Goal: Communication & Community: Answer question/provide support

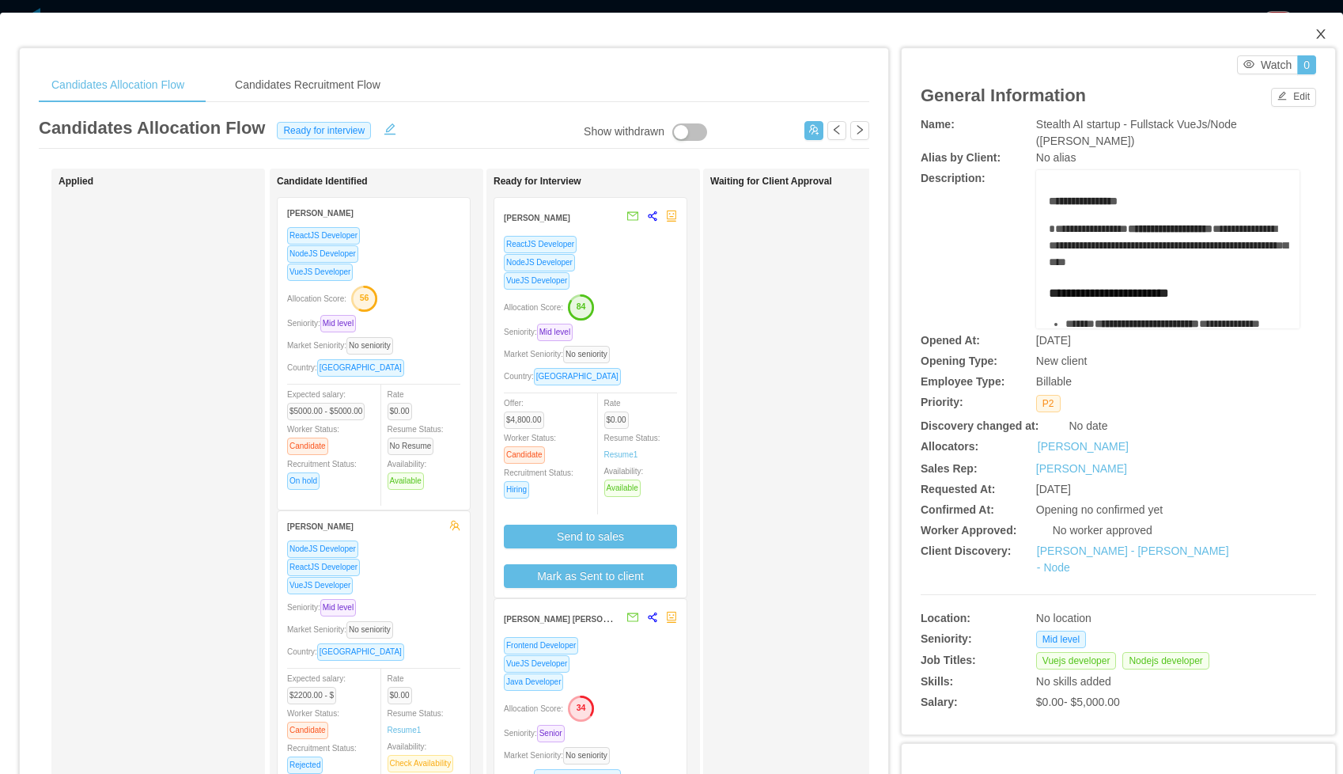
click at [1318, 35] on icon "icon: close" at bounding box center [1321, 34] width 13 height 13
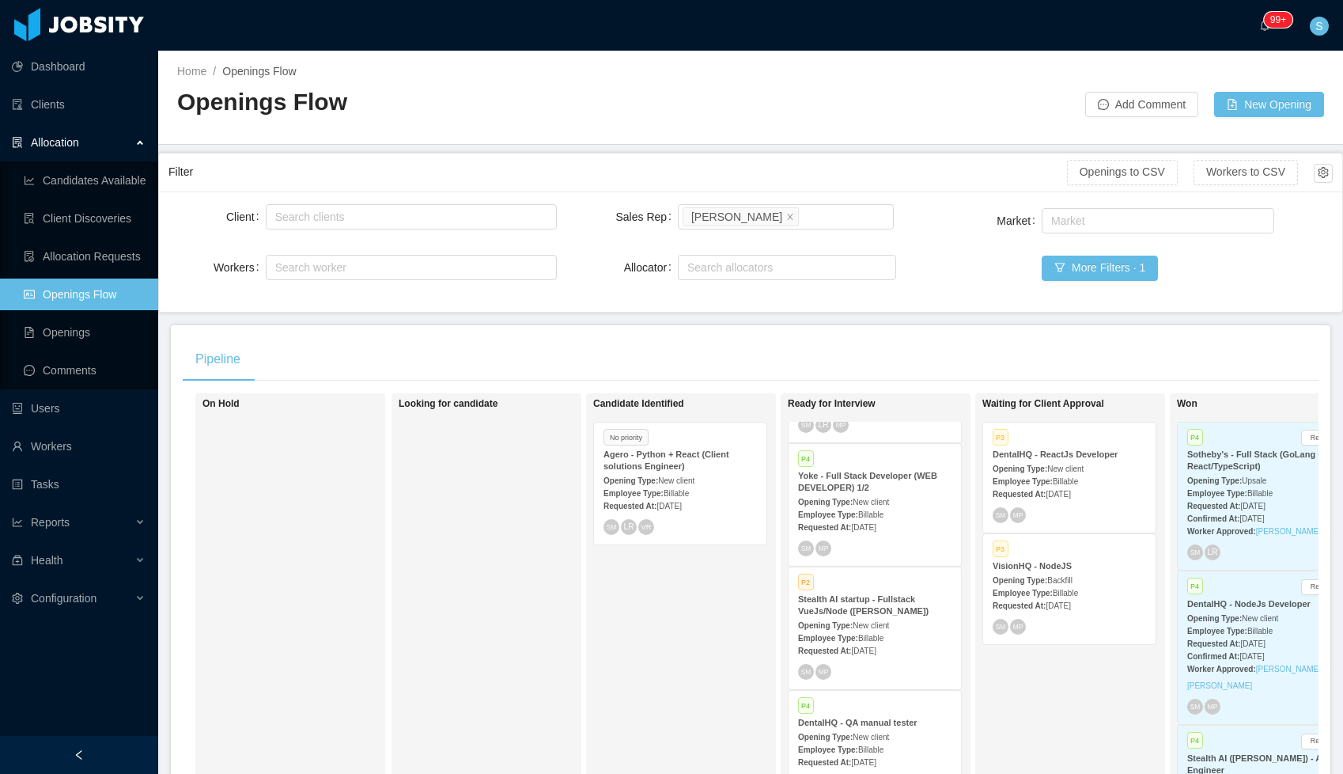
scroll to position [84, 0]
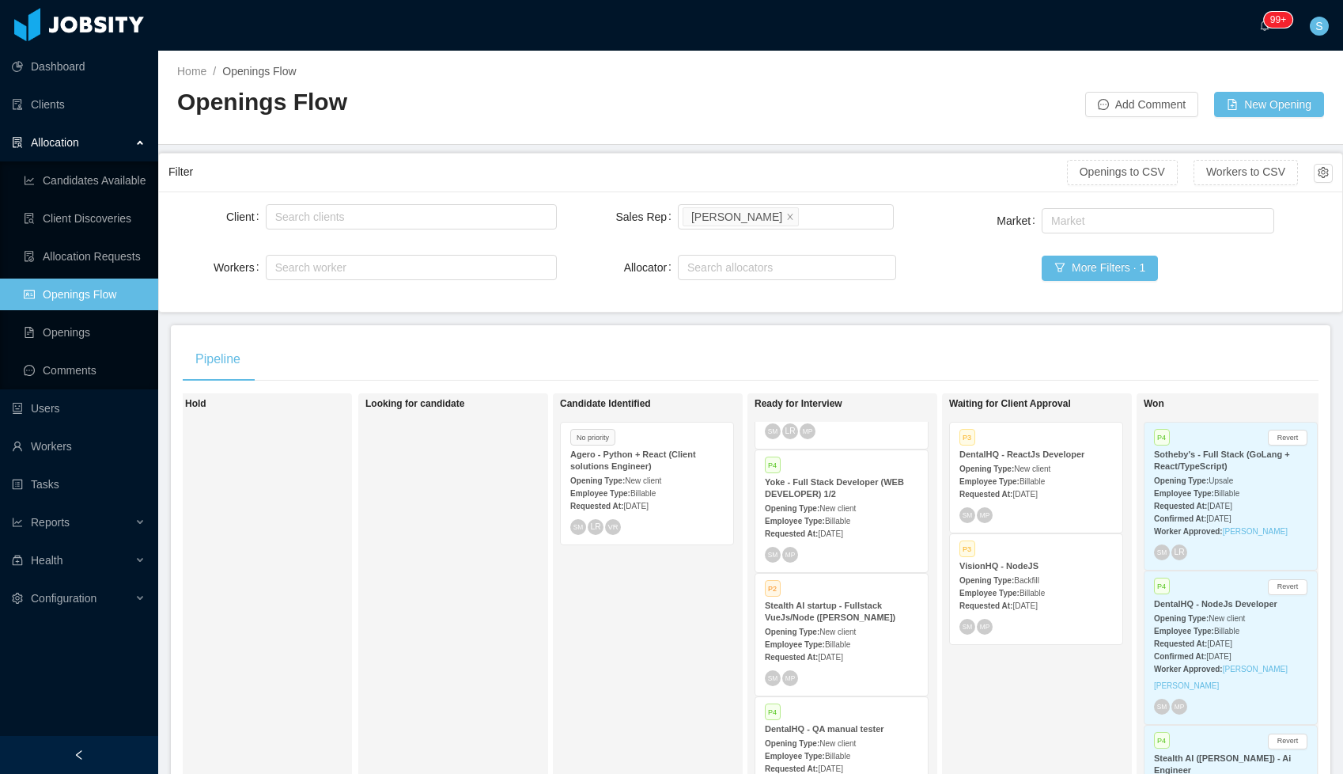
click at [1013, 494] on strong "Requested At:" at bounding box center [986, 494] width 53 height 9
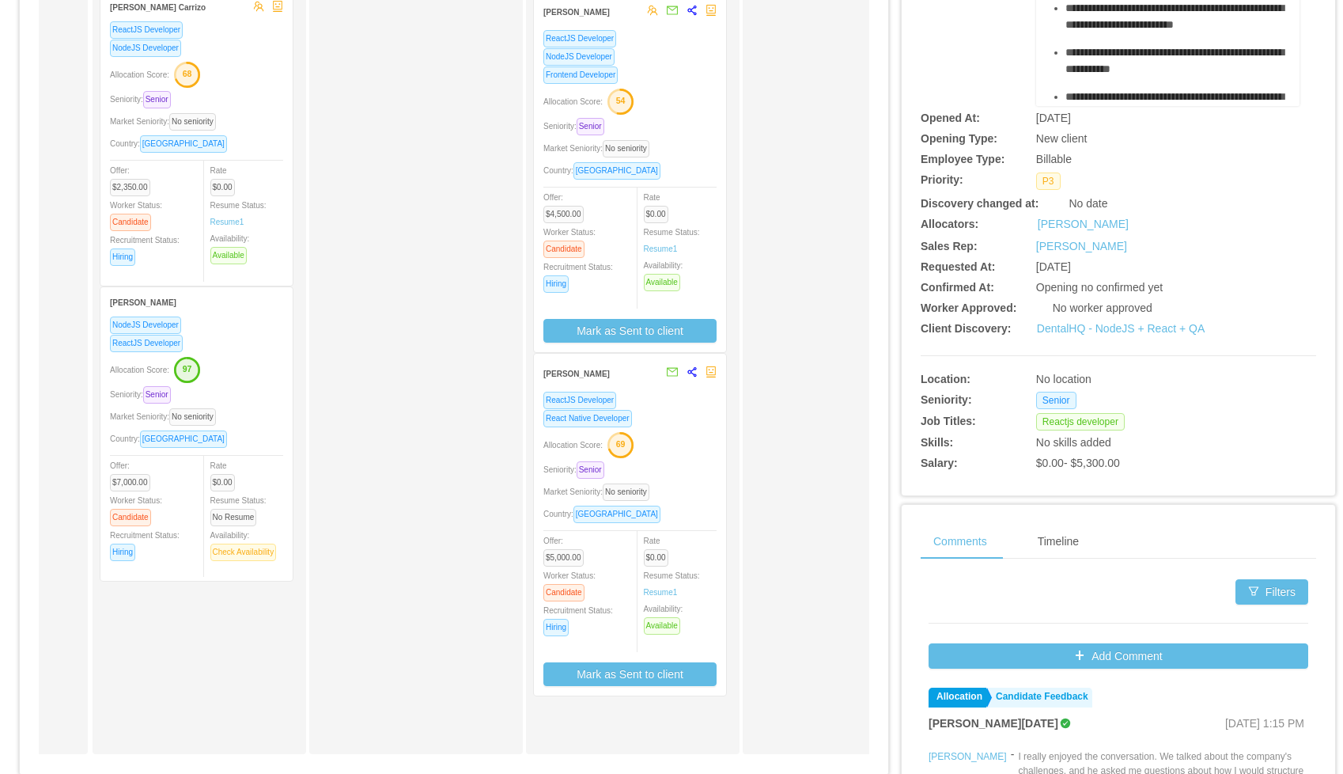
scroll to position [0, 179]
click at [670, 410] on div "React Native Developer" at bounding box center [628, 418] width 173 height 18
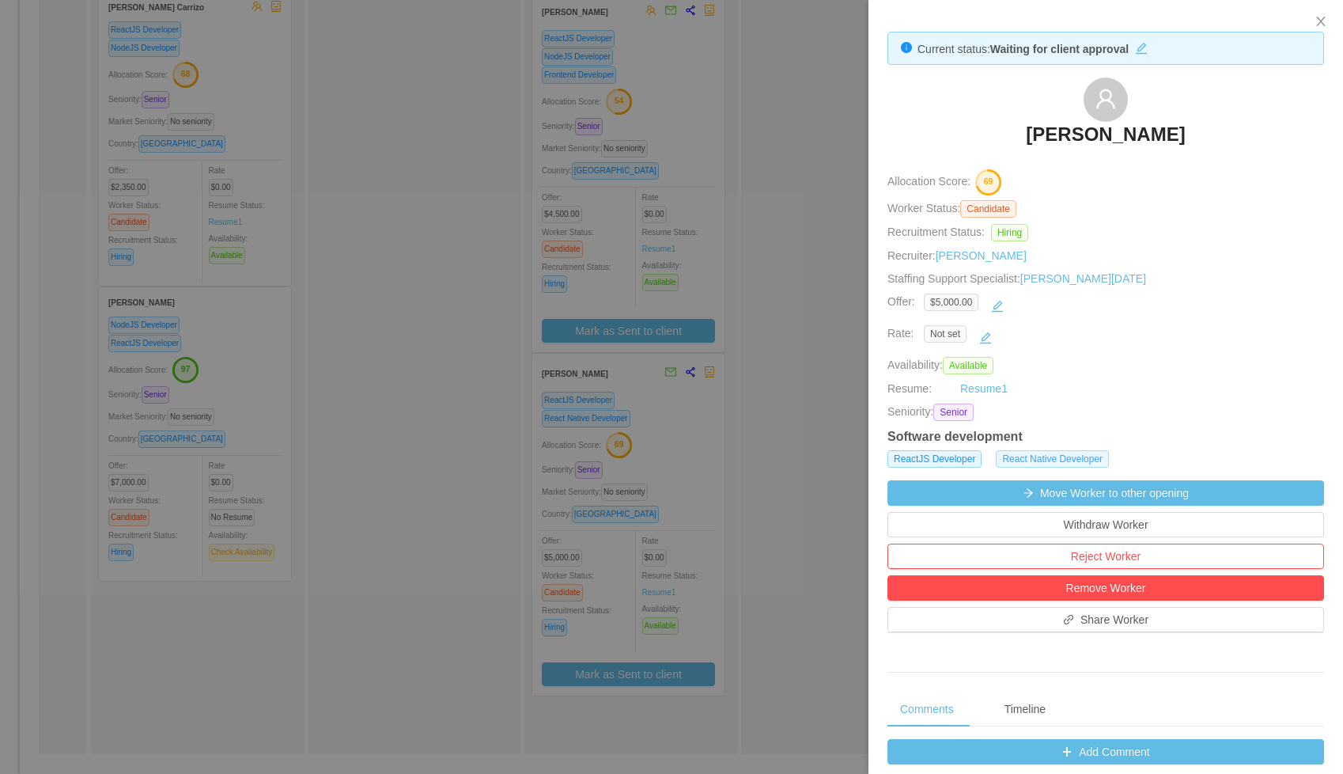
scroll to position [284, 0]
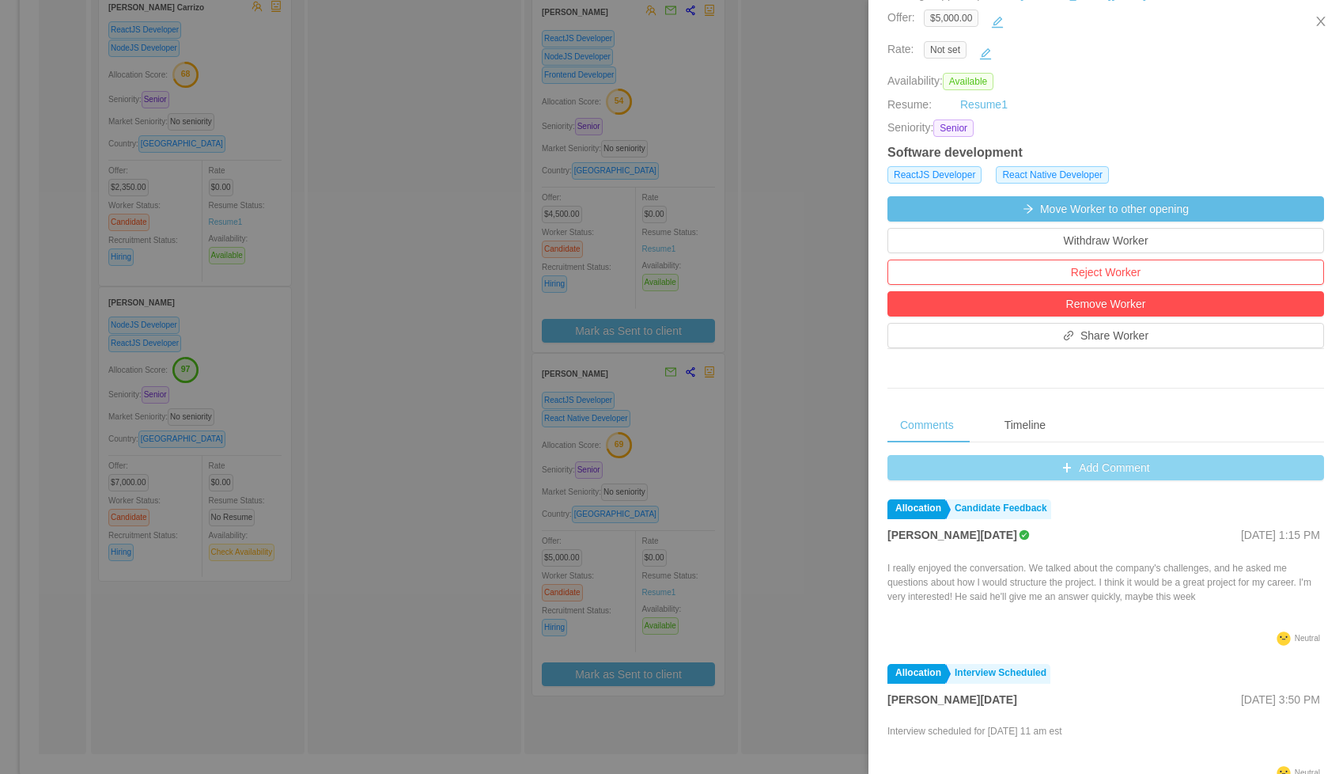
click at [998, 468] on button "Add Comment" at bounding box center [1106, 467] width 437 height 25
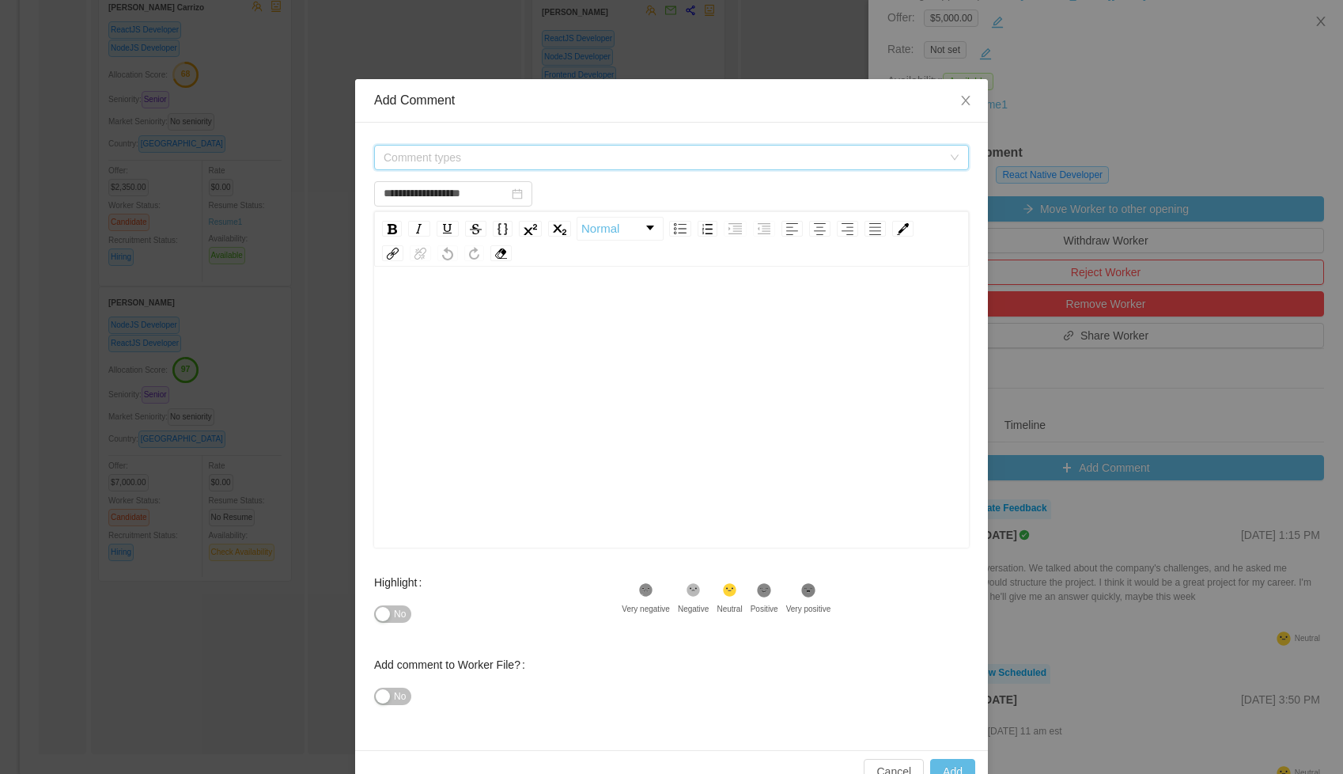
click at [555, 152] on span "Comment types" at bounding box center [663, 158] width 559 height 16
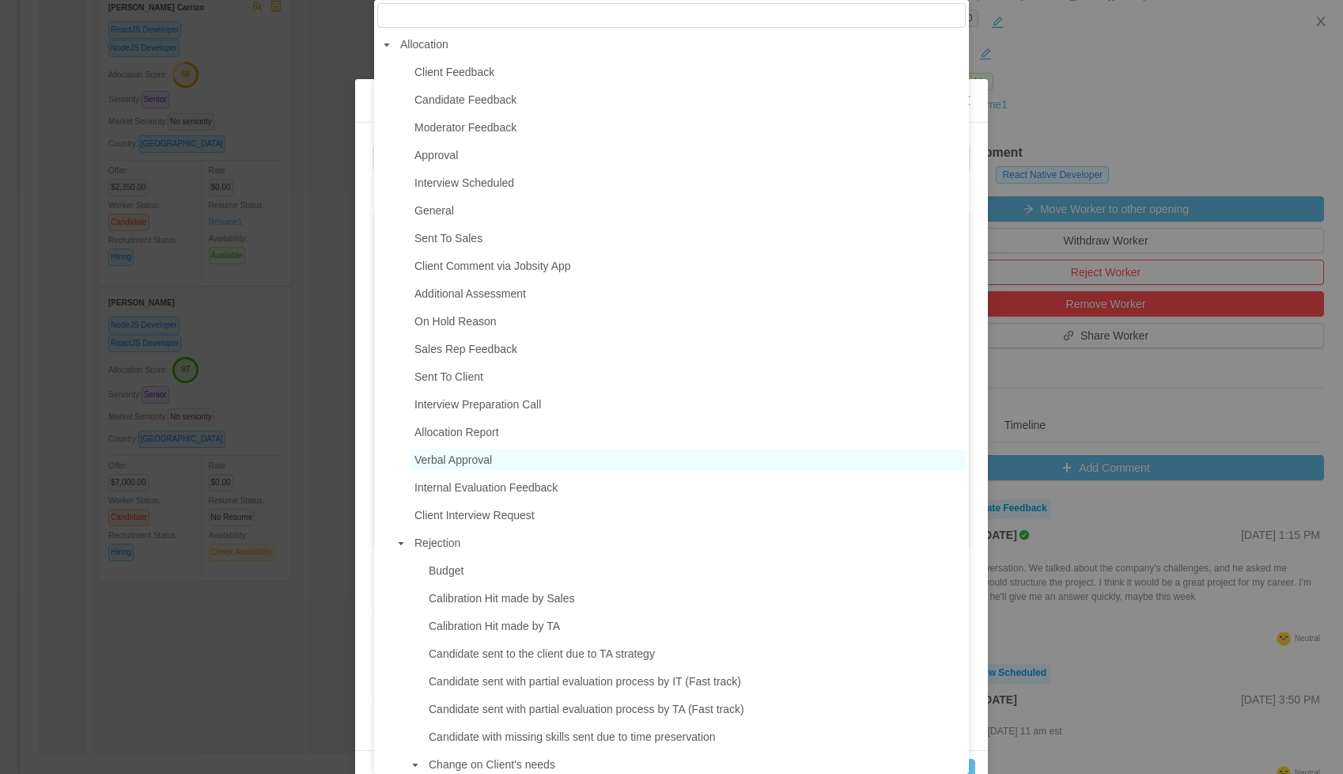
click at [485, 457] on span "Verbal Approval" at bounding box center [454, 459] width 78 height 13
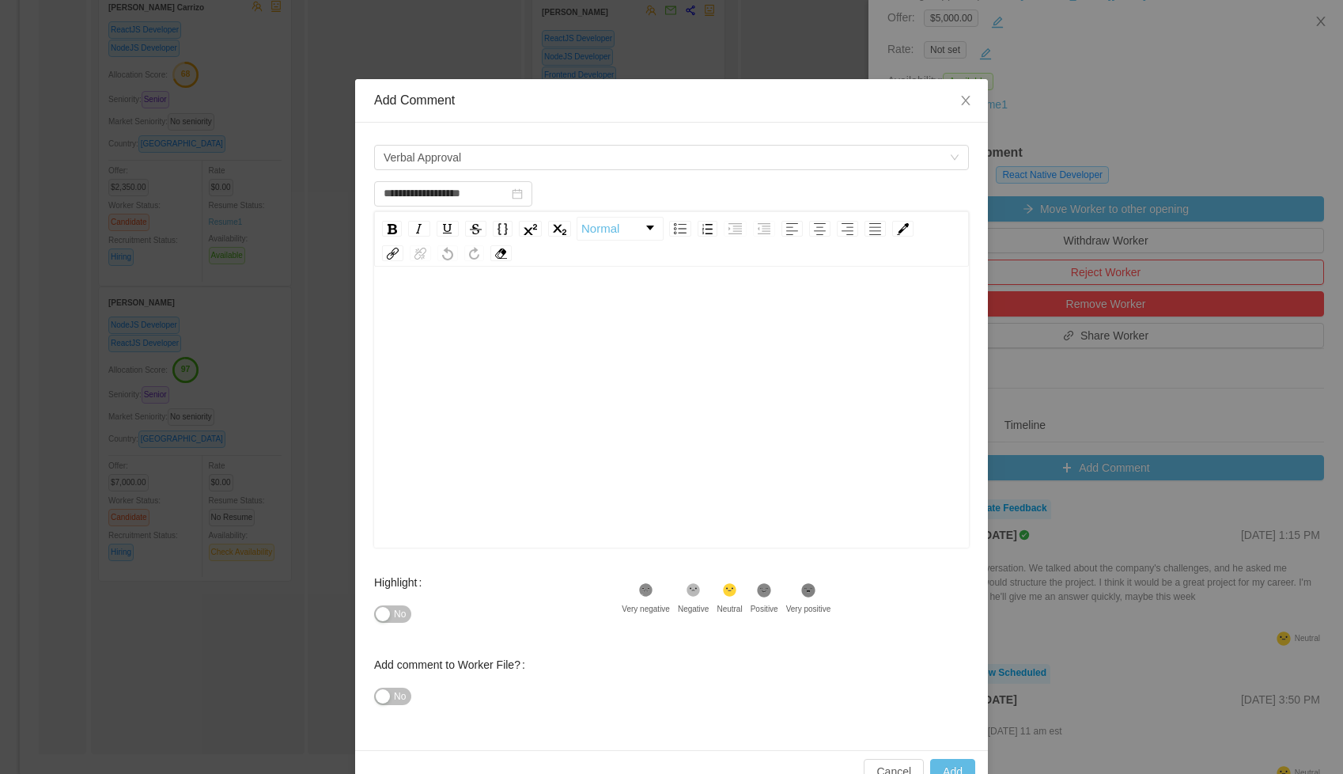
click at [505, 335] on div "rdw-editor" at bounding box center [672, 432] width 570 height 277
click at [576, 320] on div "To enrich screen reader interactions, please activate Accessibility in Grammarl…" at bounding box center [672, 310] width 570 height 32
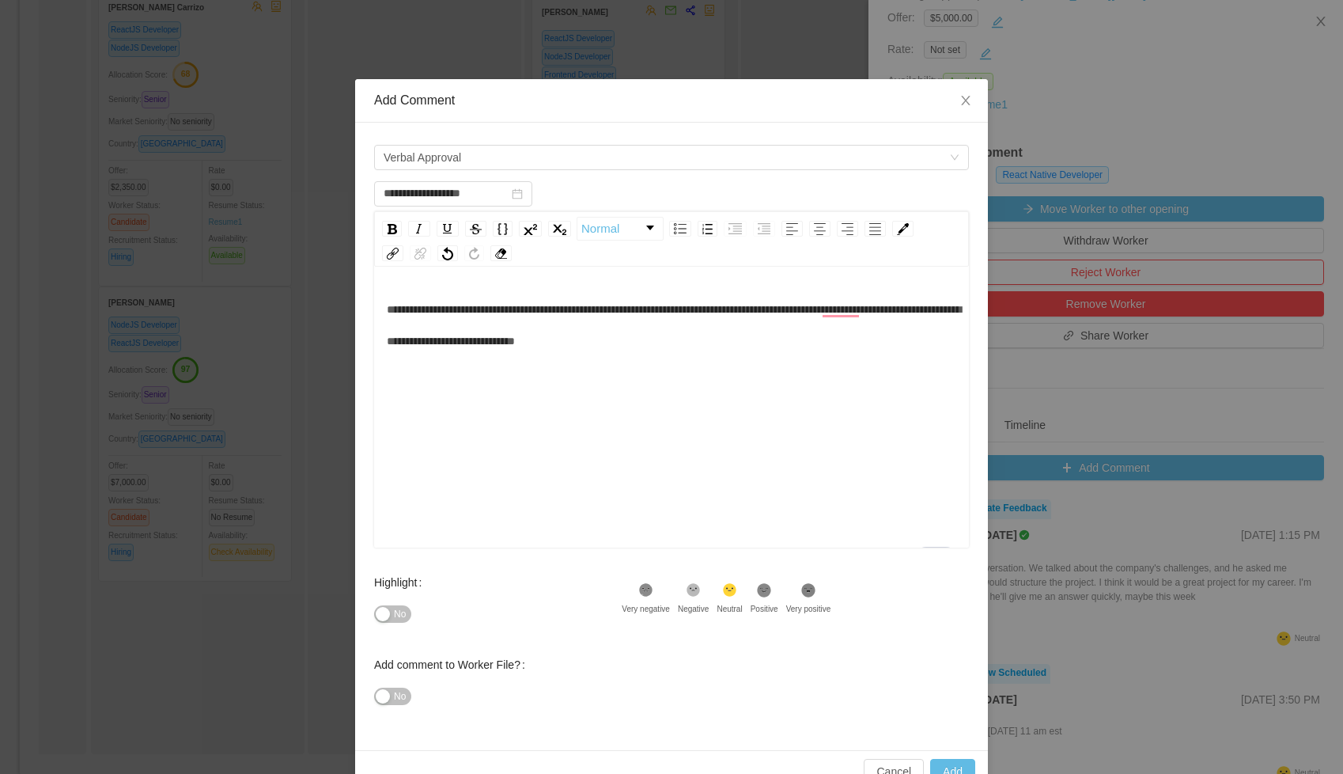
scroll to position [37, 0]
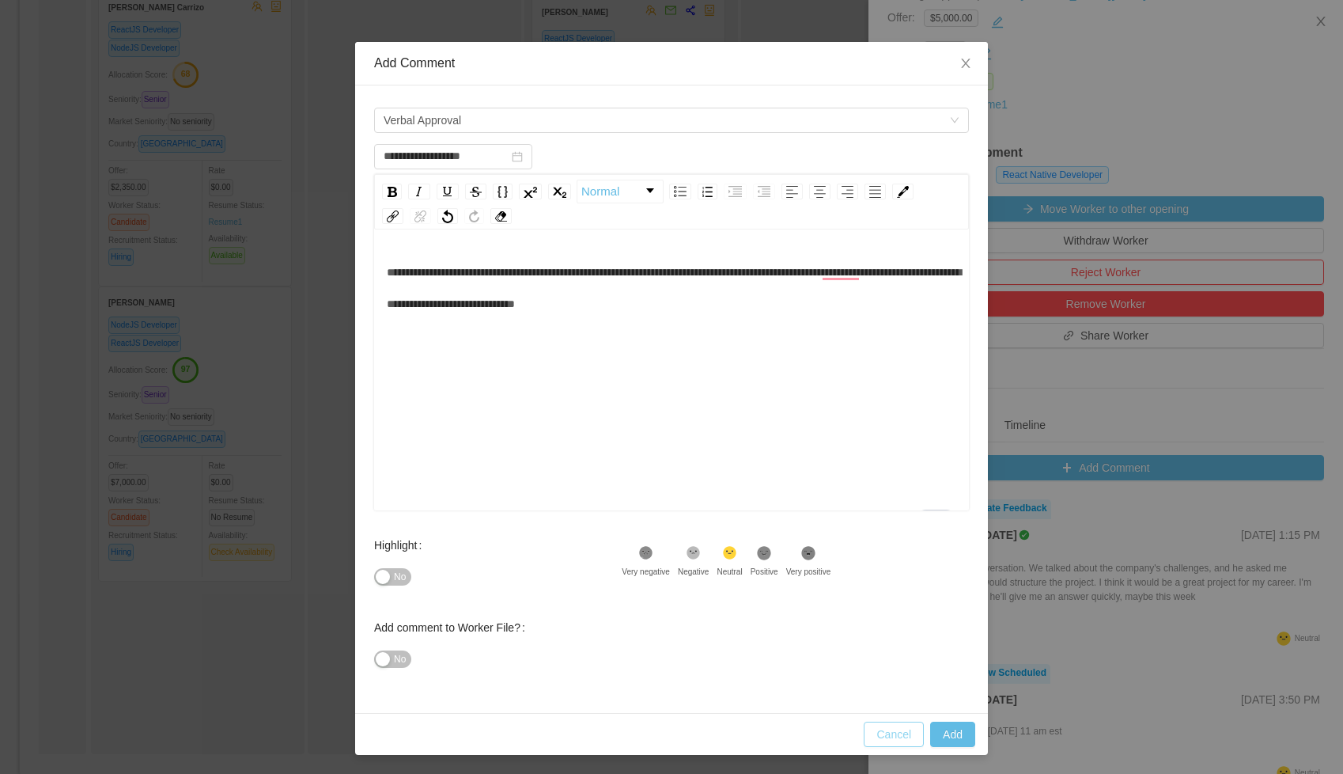
type input "**********"
click at [901, 733] on button "Cancel" at bounding box center [894, 734] width 60 height 25
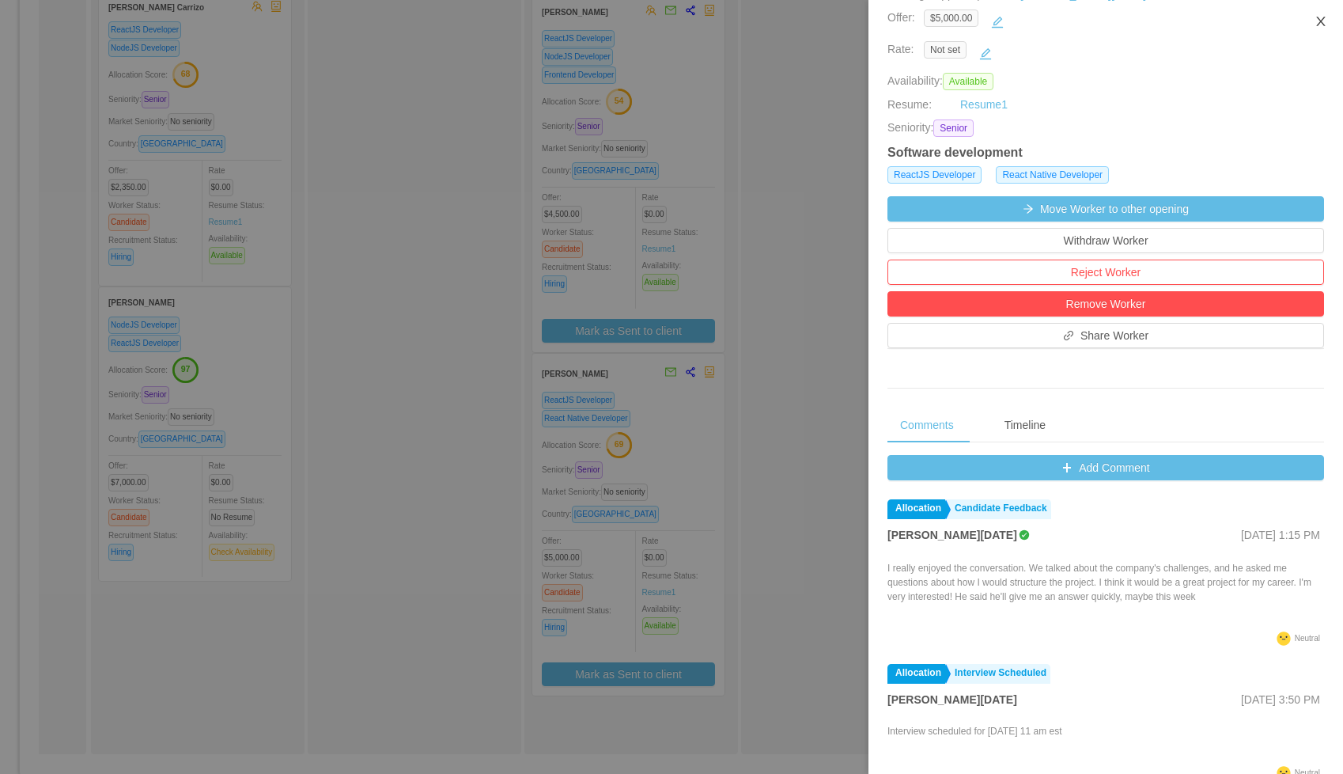
click at [1321, 19] on icon "icon: close" at bounding box center [1321, 21] width 13 height 13
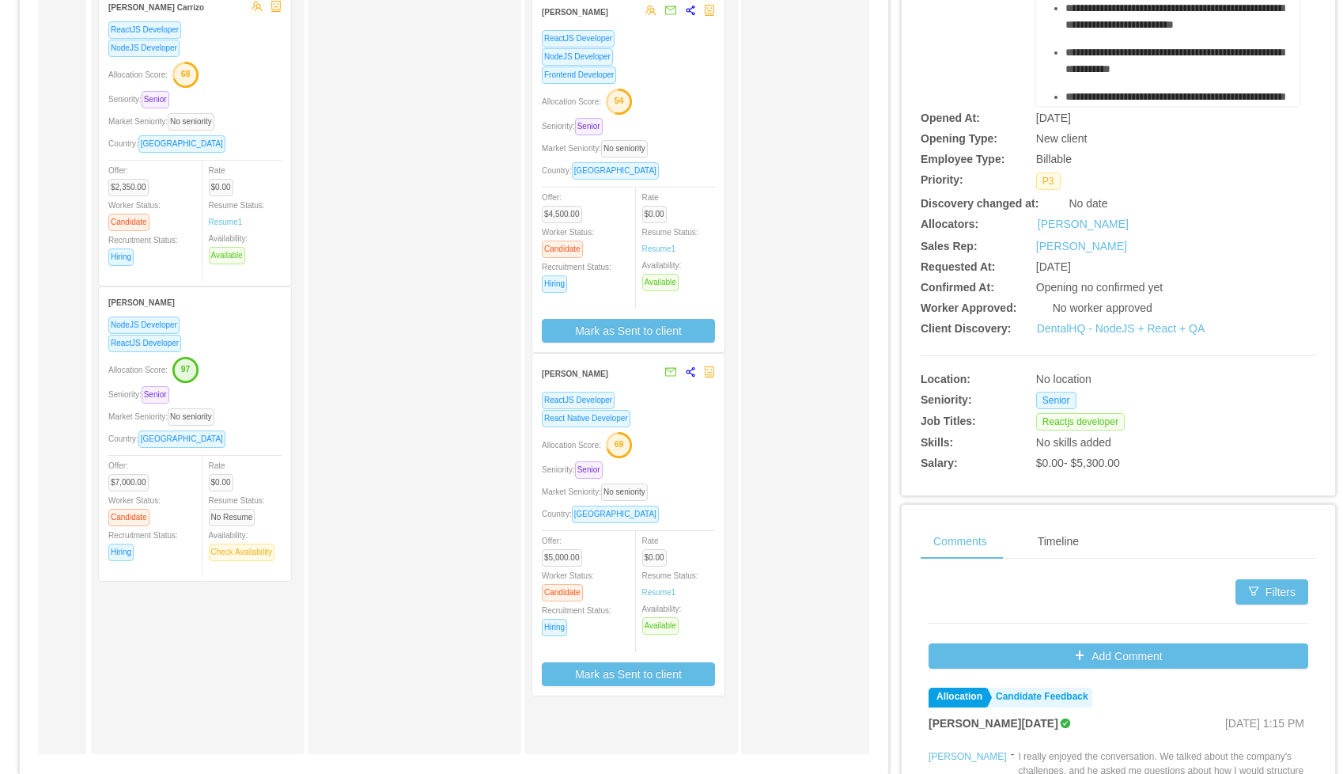
scroll to position [0, 0]
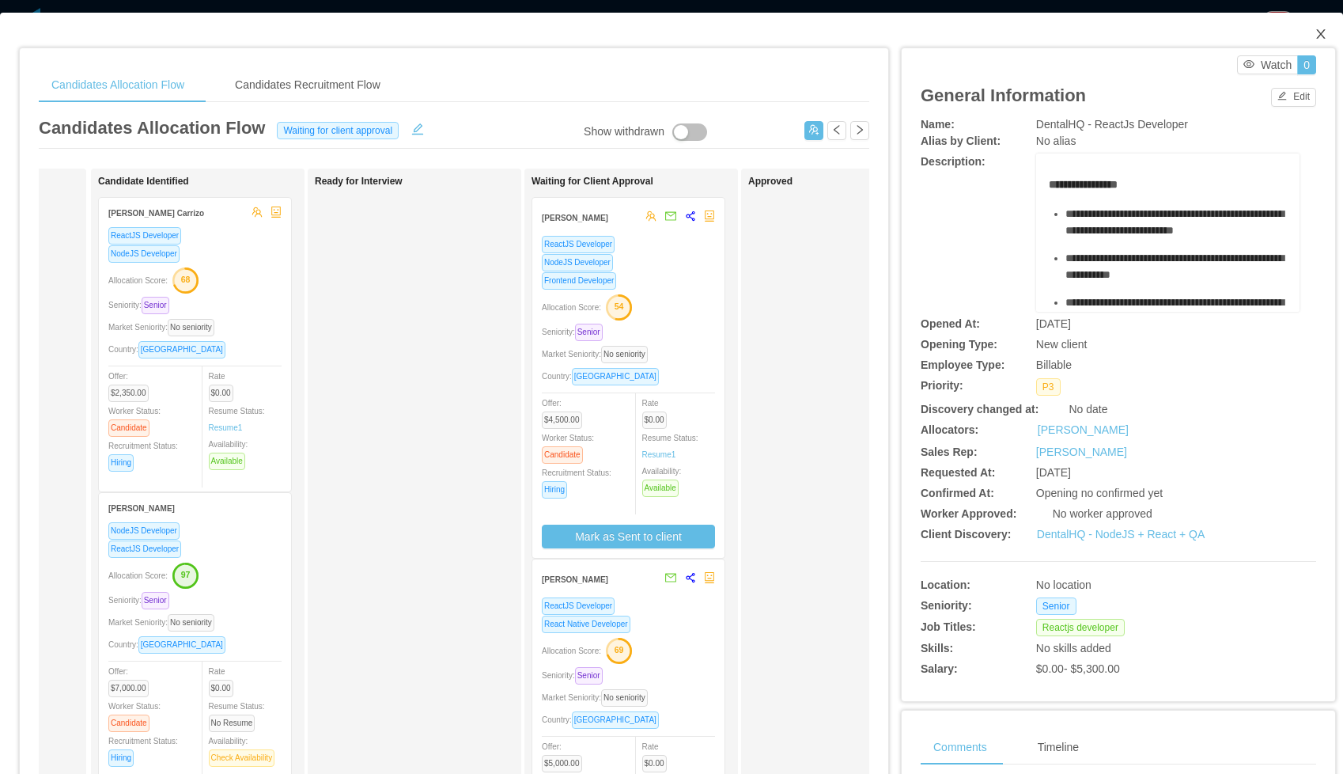
click at [1318, 30] on icon "icon: close" at bounding box center [1321, 34] width 13 height 13
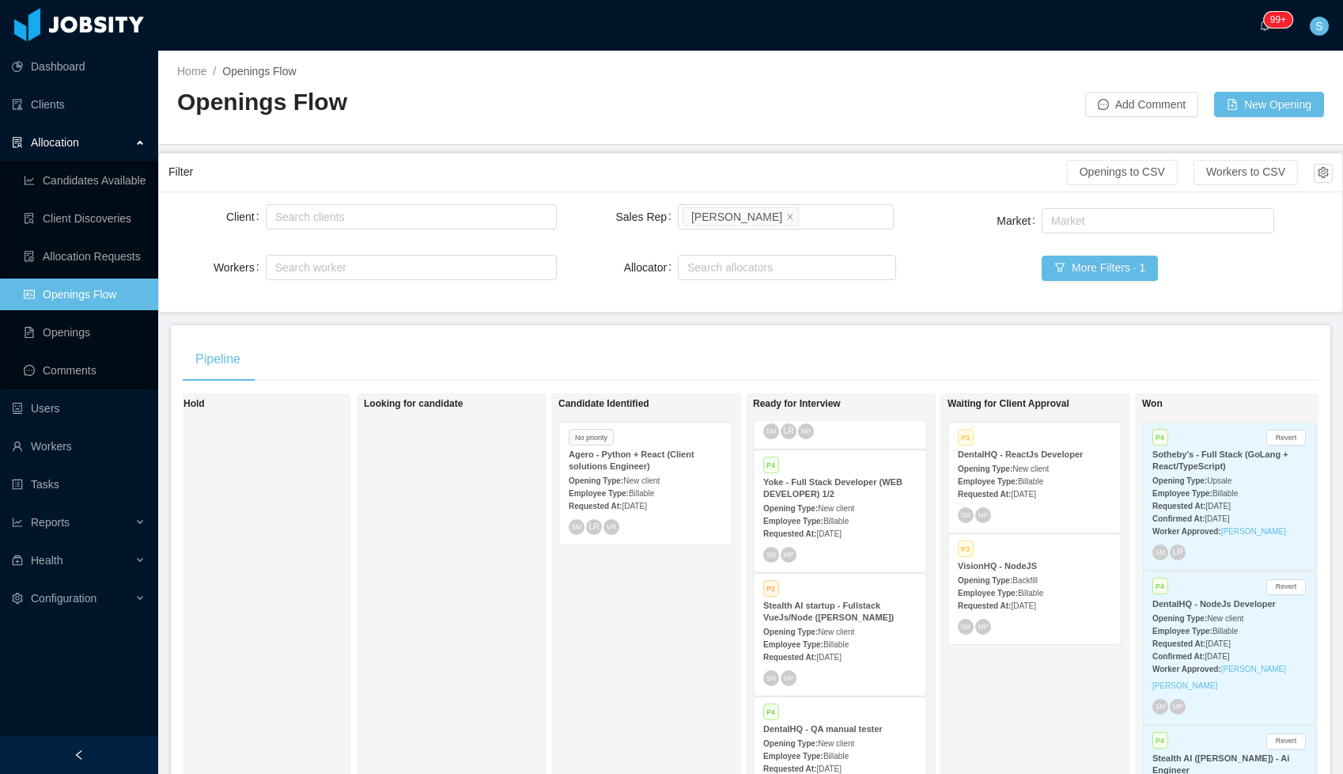
scroll to position [86, 0]
click at [1014, 612] on div "Requested At: [DATE]" at bounding box center [1034, 605] width 153 height 17
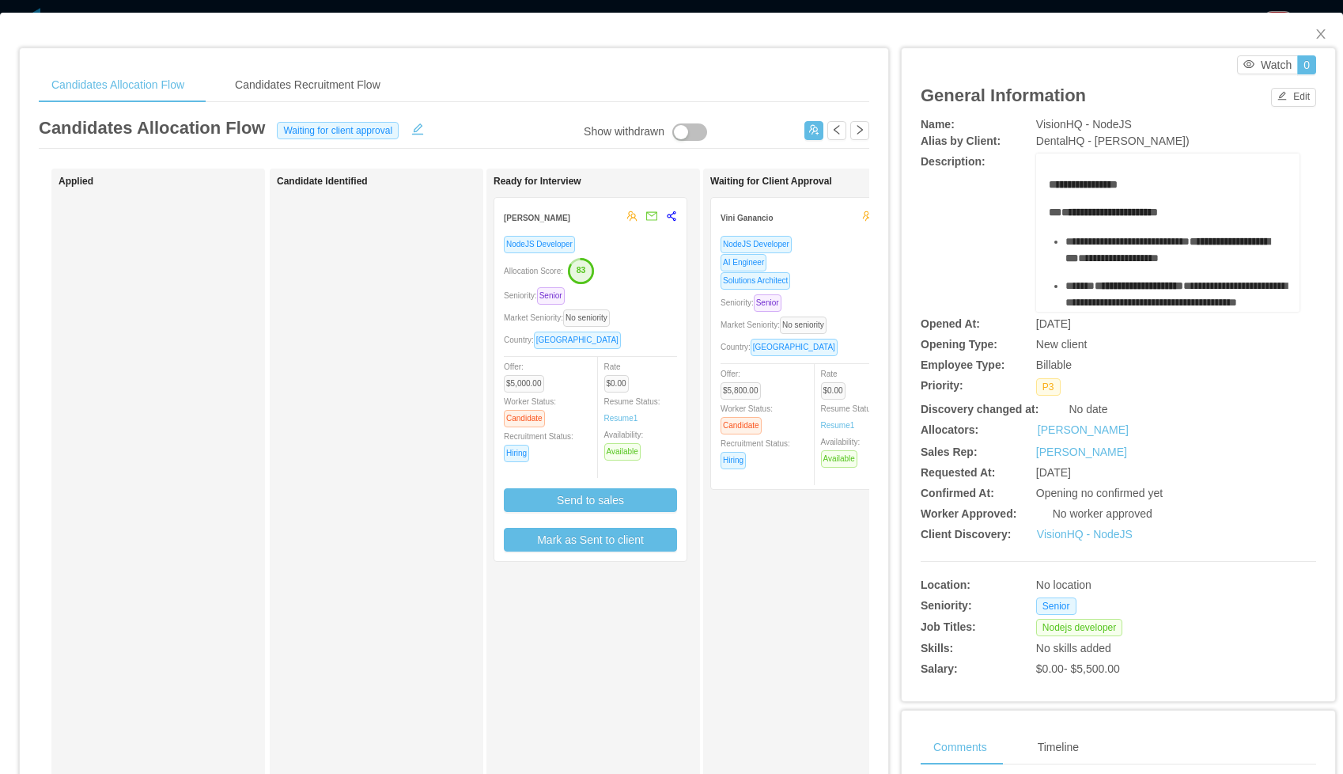
click at [839, 272] on div "Solutions Architect" at bounding box center [807, 280] width 173 height 18
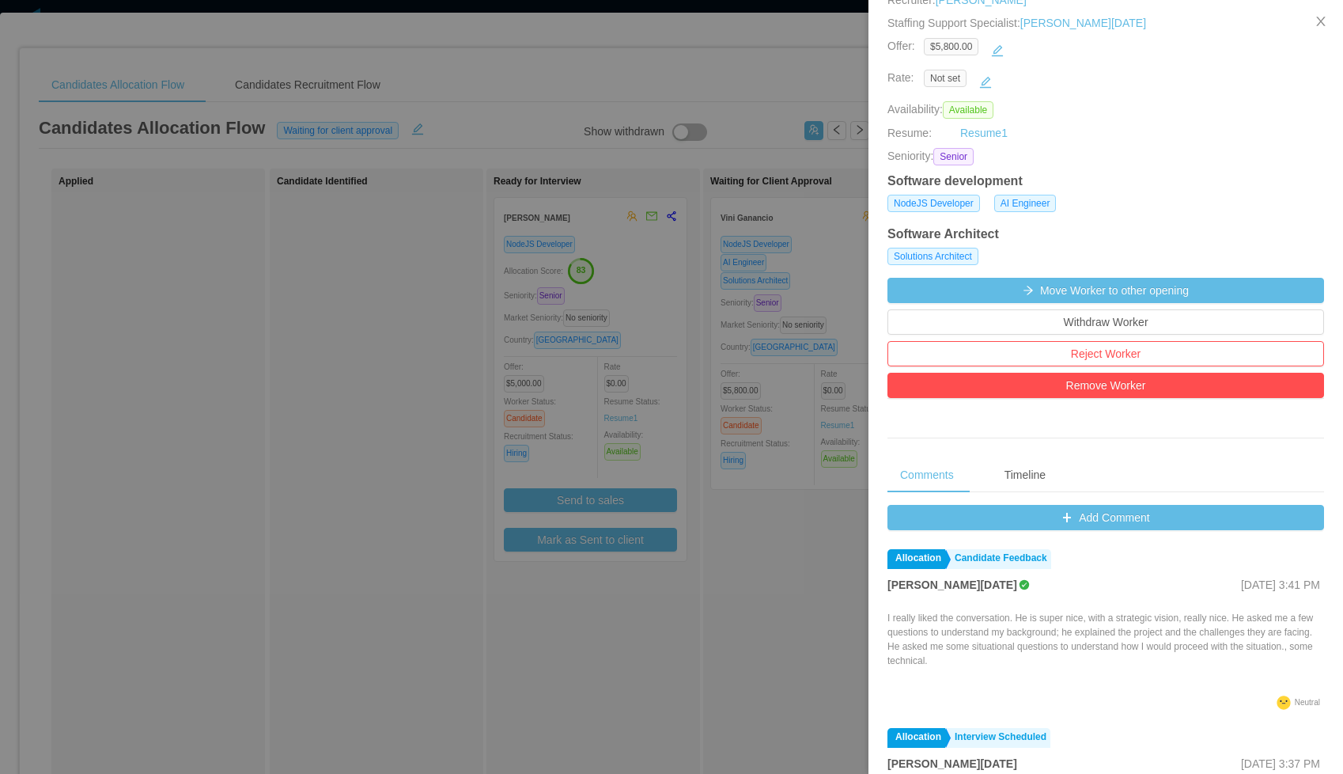
scroll to position [510, 0]
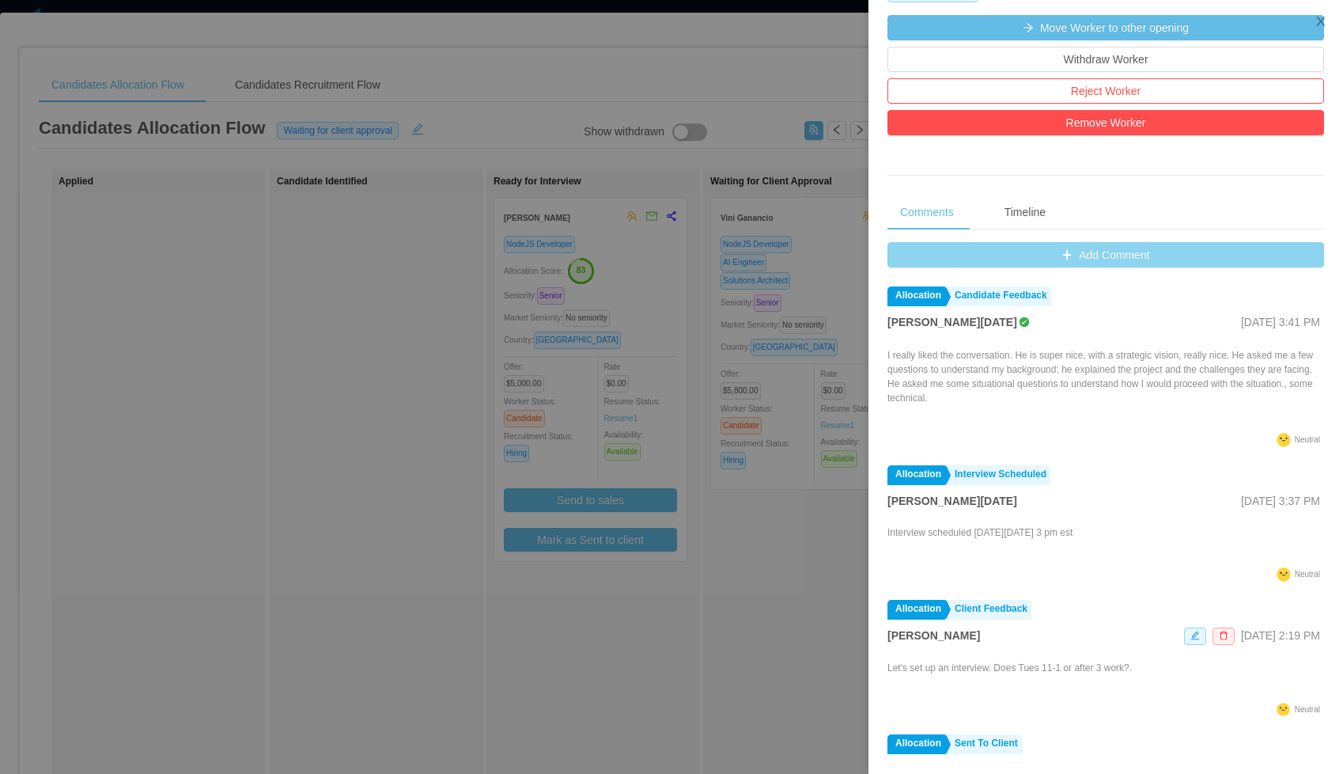
click at [988, 260] on button "Add Comment" at bounding box center [1106, 254] width 437 height 25
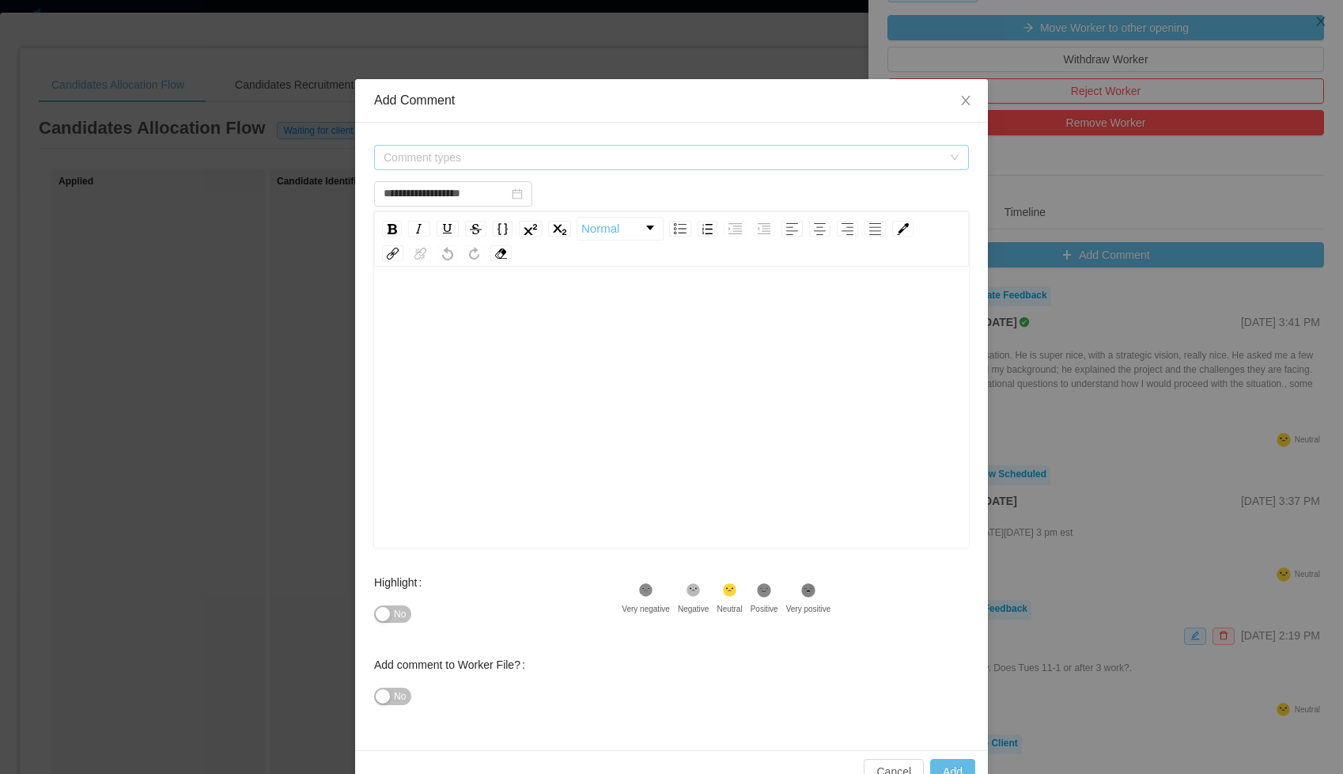
click at [669, 159] on span "Comment types" at bounding box center [663, 158] width 559 height 16
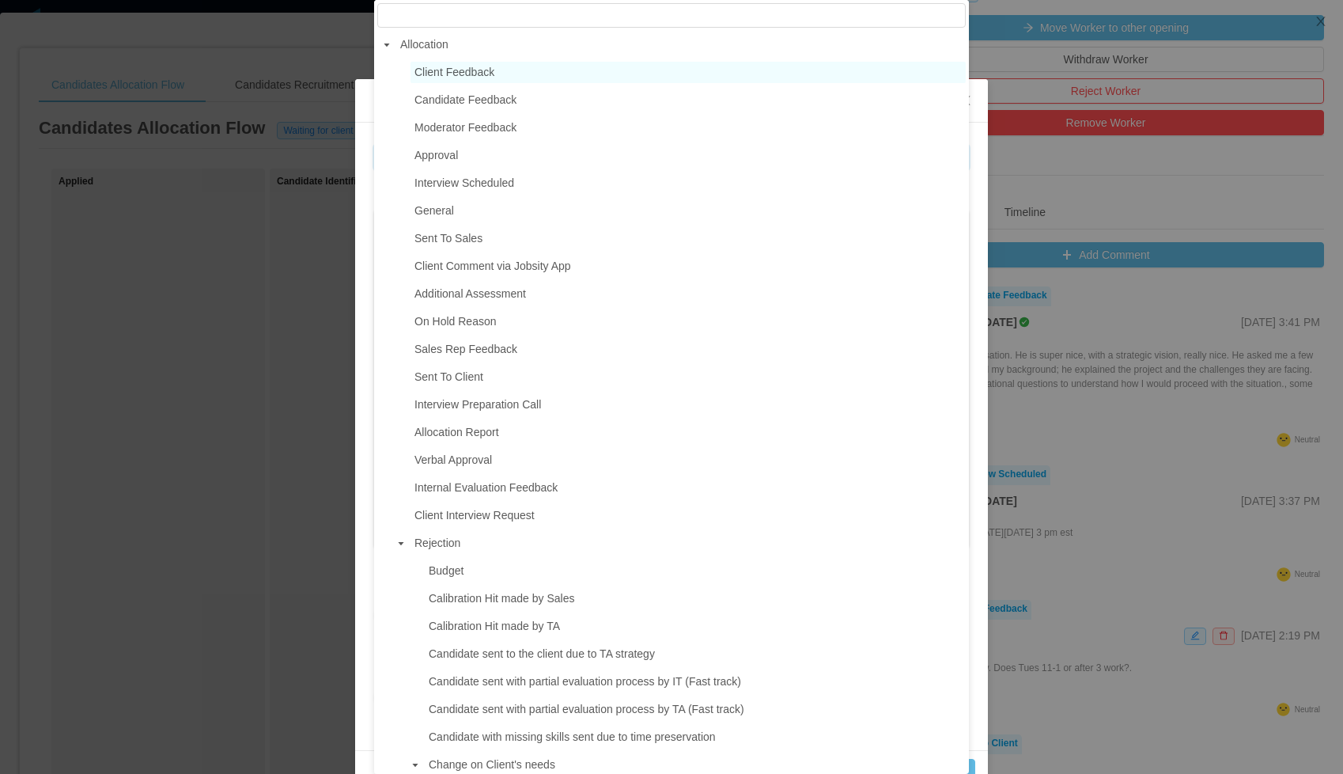
click at [483, 73] on span "Client Feedback" at bounding box center [455, 72] width 80 height 13
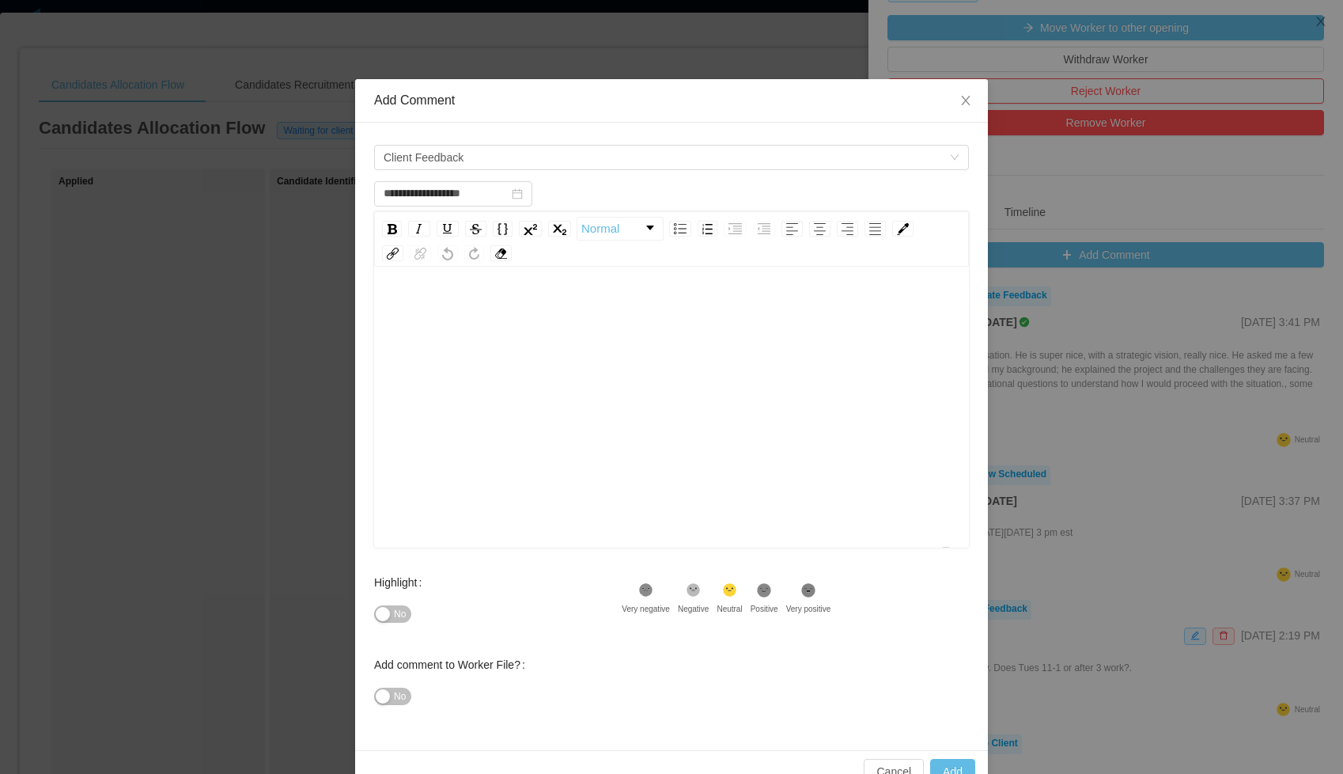
click at [574, 358] on div "To enrich screen reader interactions, please activate Accessibility in Grammarl…" at bounding box center [672, 432] width 570 height 277
type input "**********"
click at [948, 767] on button "Add" at bounding box center [952, 771] width 45 height 25
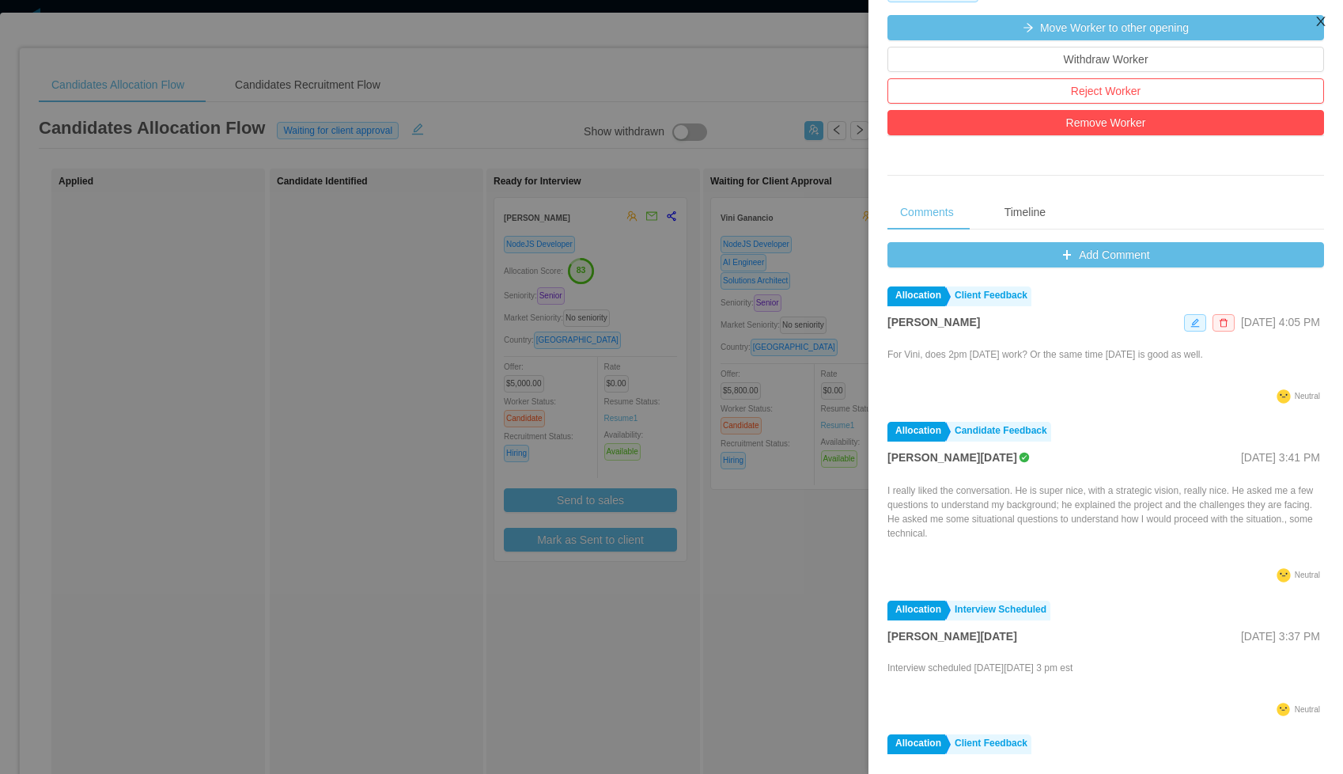
click at [1320, 17] on icon "icon: close" at bounding box center [1321, 21] width 13 height 13
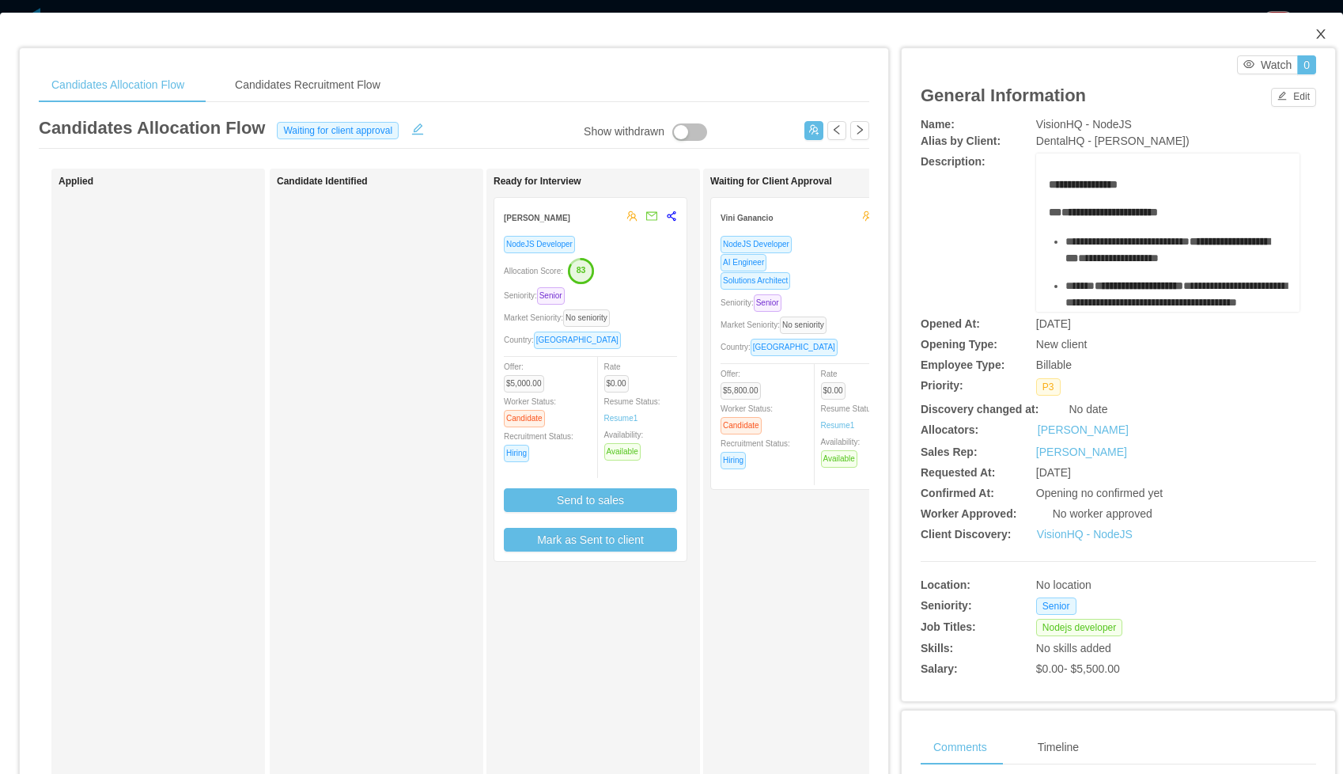
click at [1326, 32] on icon "icon: close" at bounding box center [1321, 34] width 13 height 13
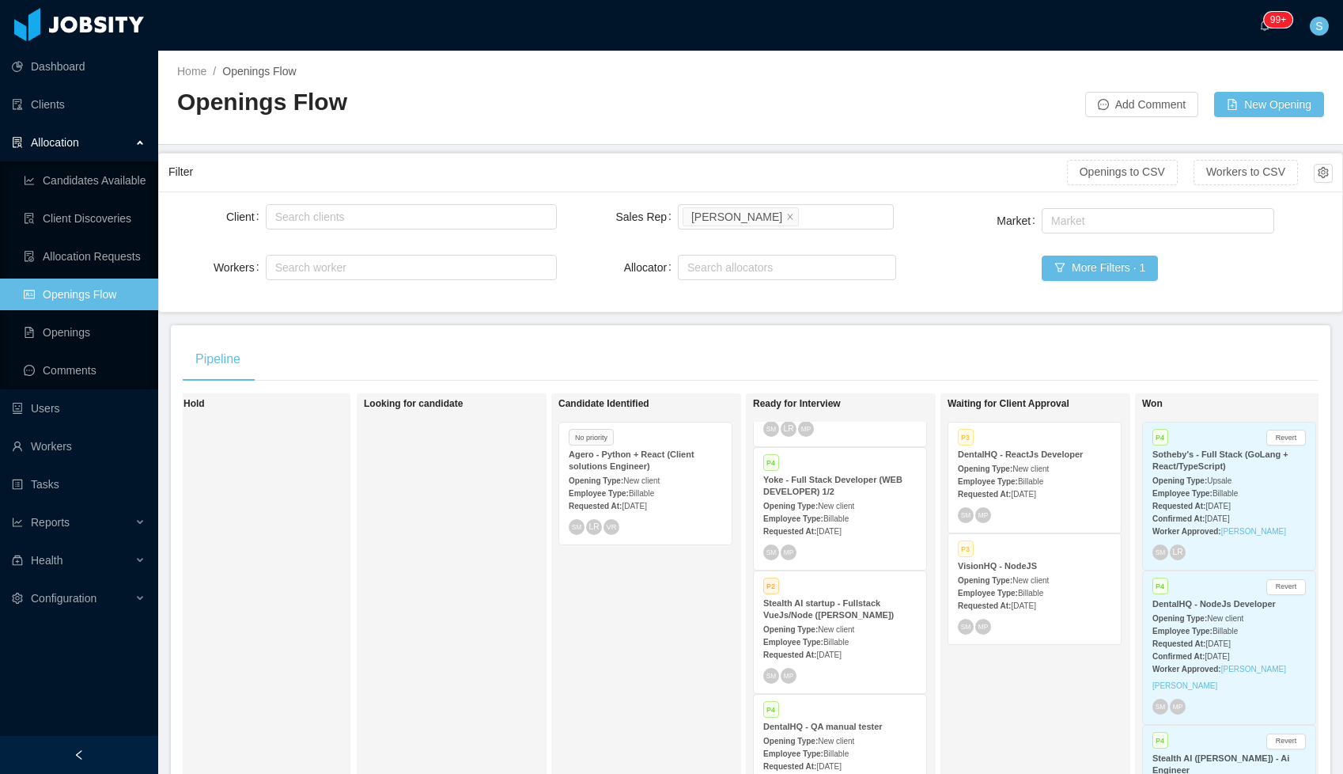
click at [1000, 465] on strong "Opening Type:" at bounding box center [985, 468] width 55 height 9
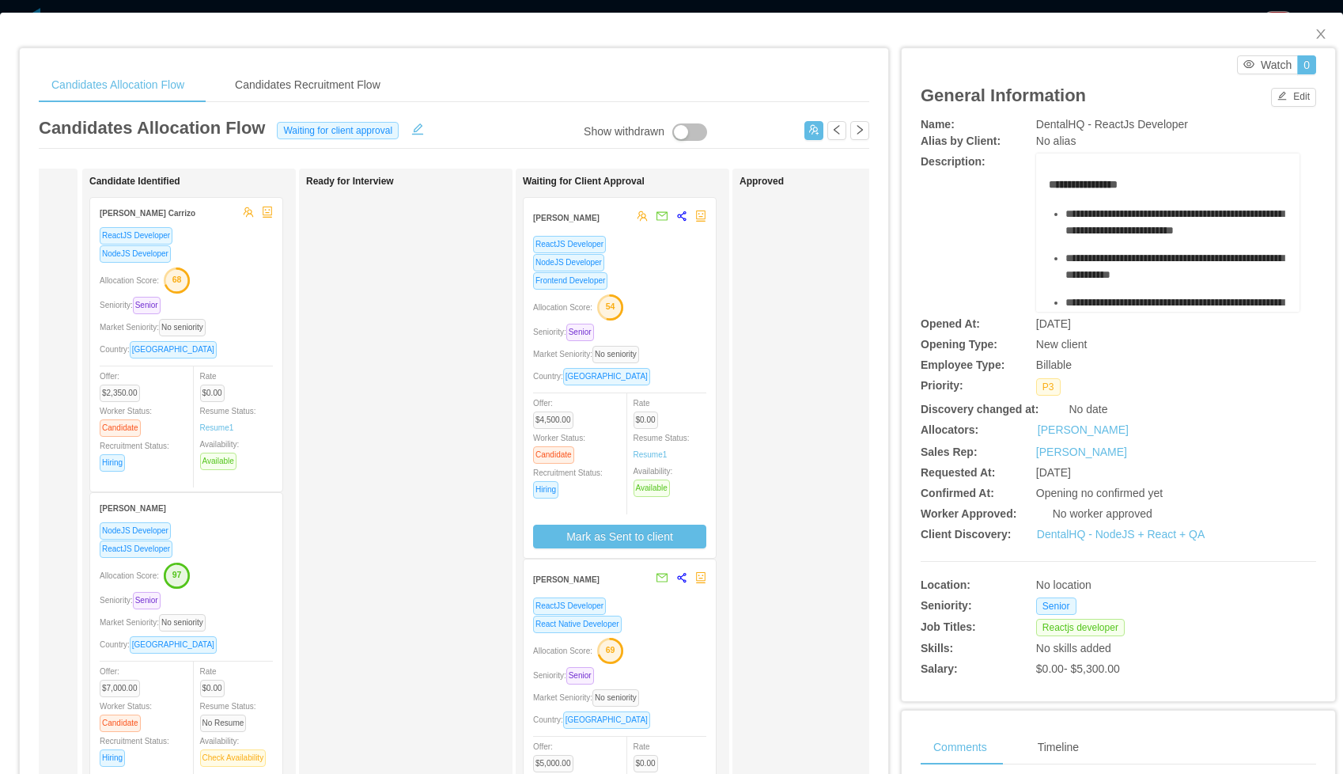
scroll to position [0, 188]
click at [659, 615] on div "React Native Developer" at bounding box center [618, 624] width 173 height 18
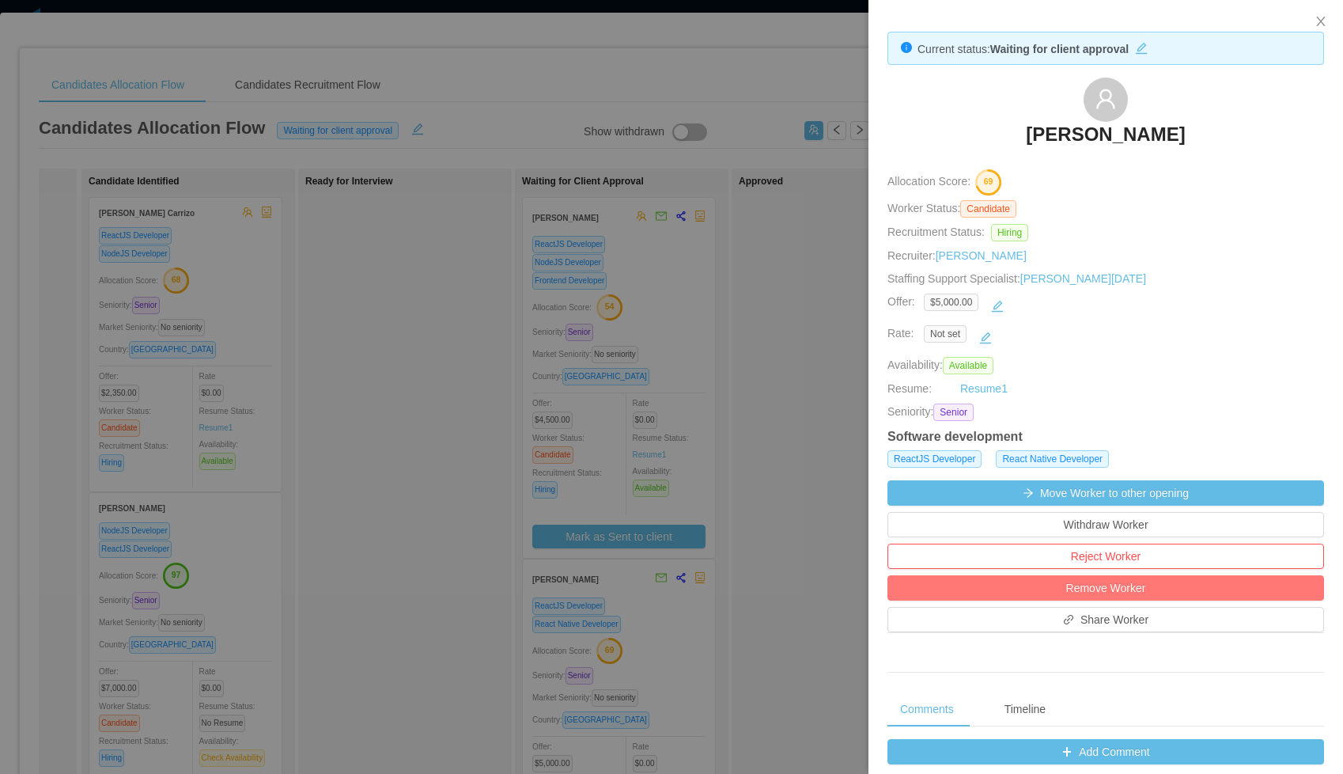
scroll to position [388, 0]
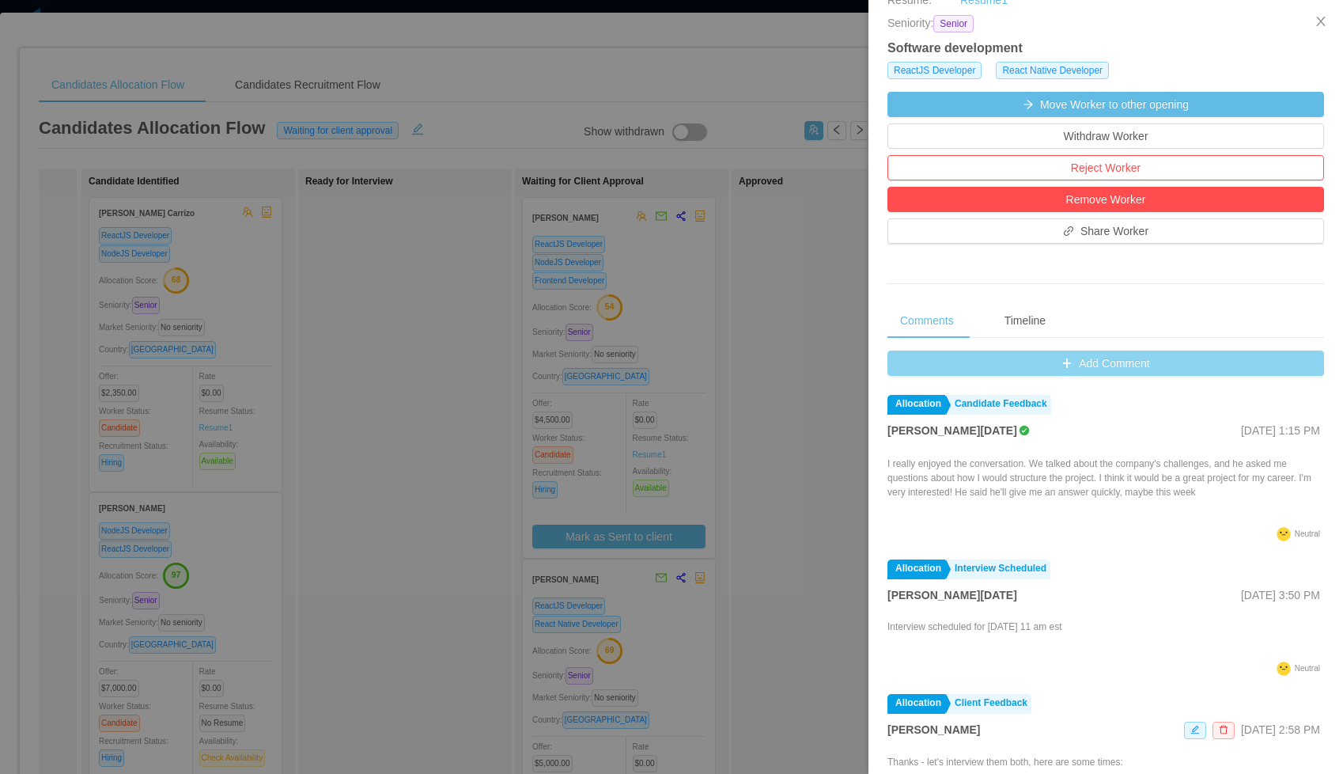
click at [1031, 357] on button "Add Comment" at bounding box center [1106, 362] width 437 height 25
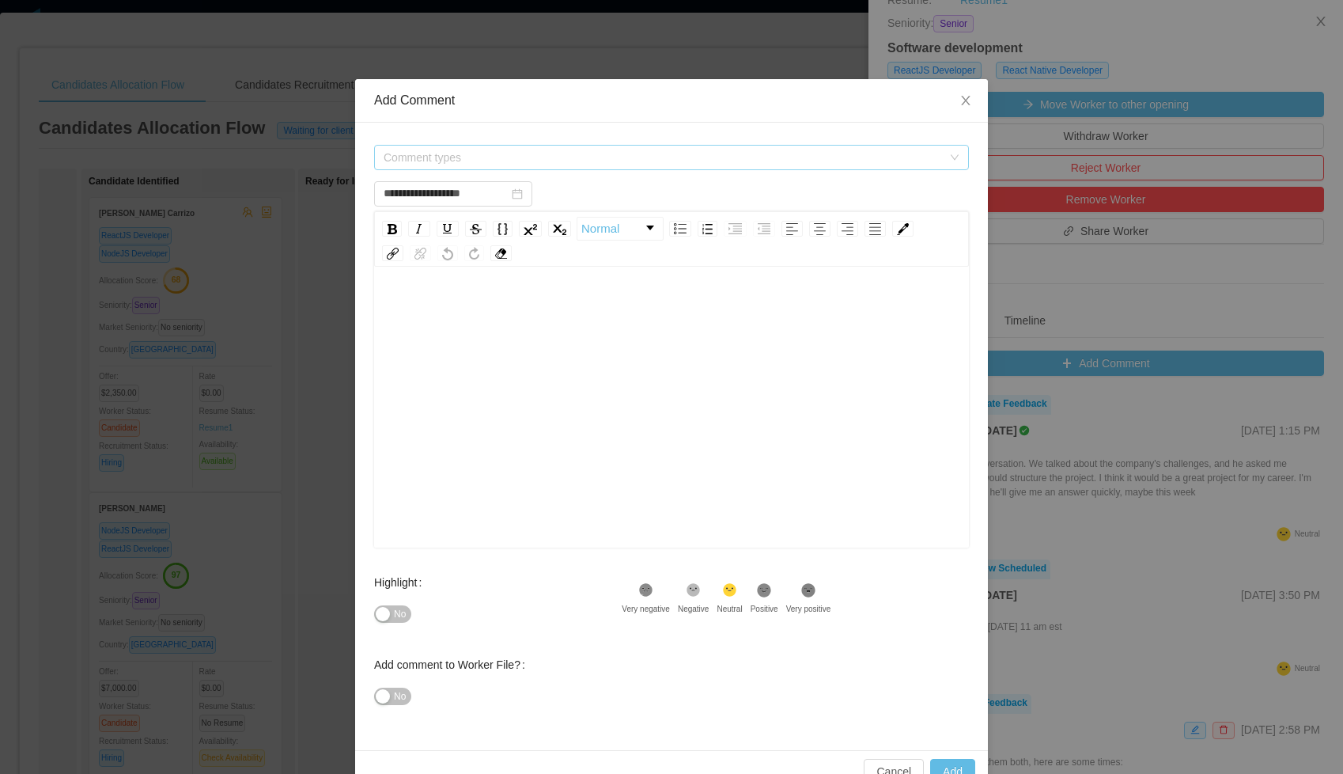
click at [602, 162] on span "Comment types" at bounding box center [663, 158] width 559 height 16
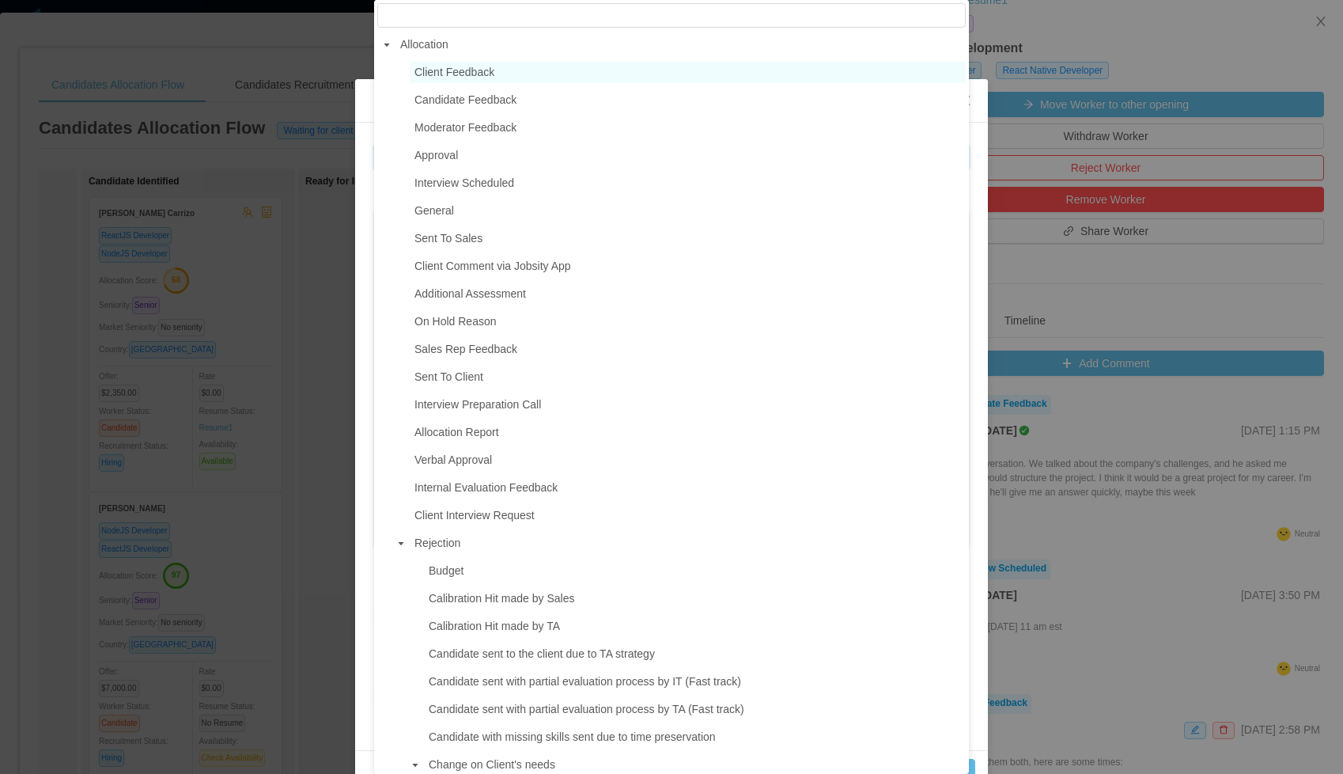
click at [474, 76] on span "Client Feedback" at bounding box center [455, 72] width 80 height 13
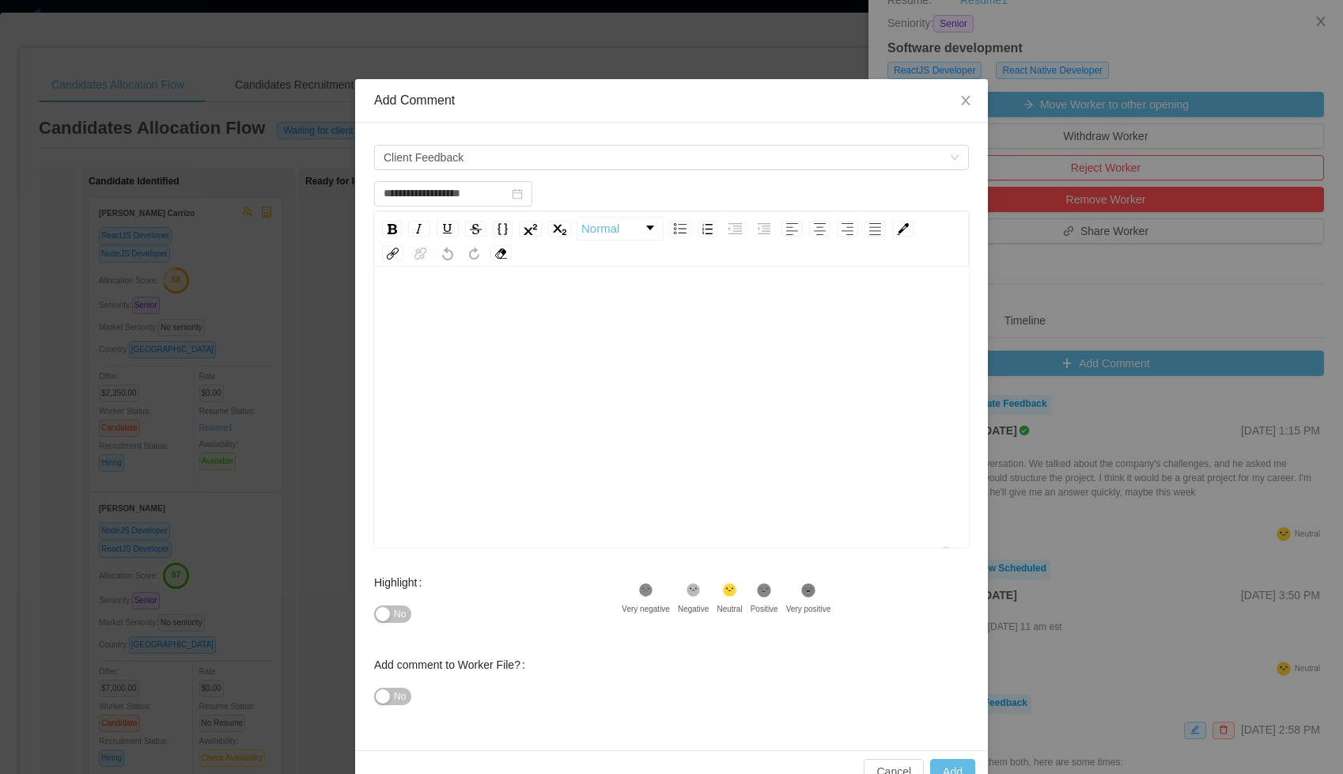
click at [465, 296] on div "To enrich screen reader interactions, please activate Accessibility in Grammarl…" at bounding box center [672, 310] width 570 height 32
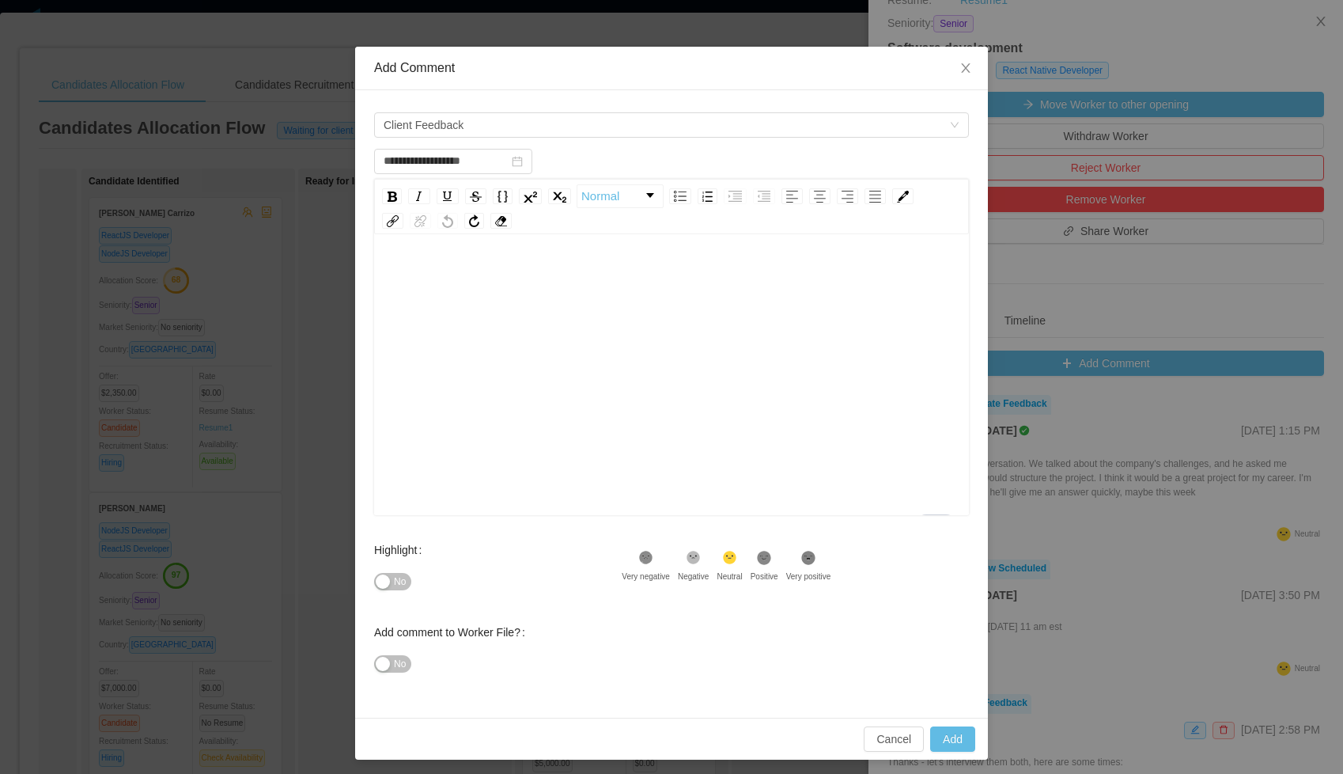
scroll to position [37, 0]
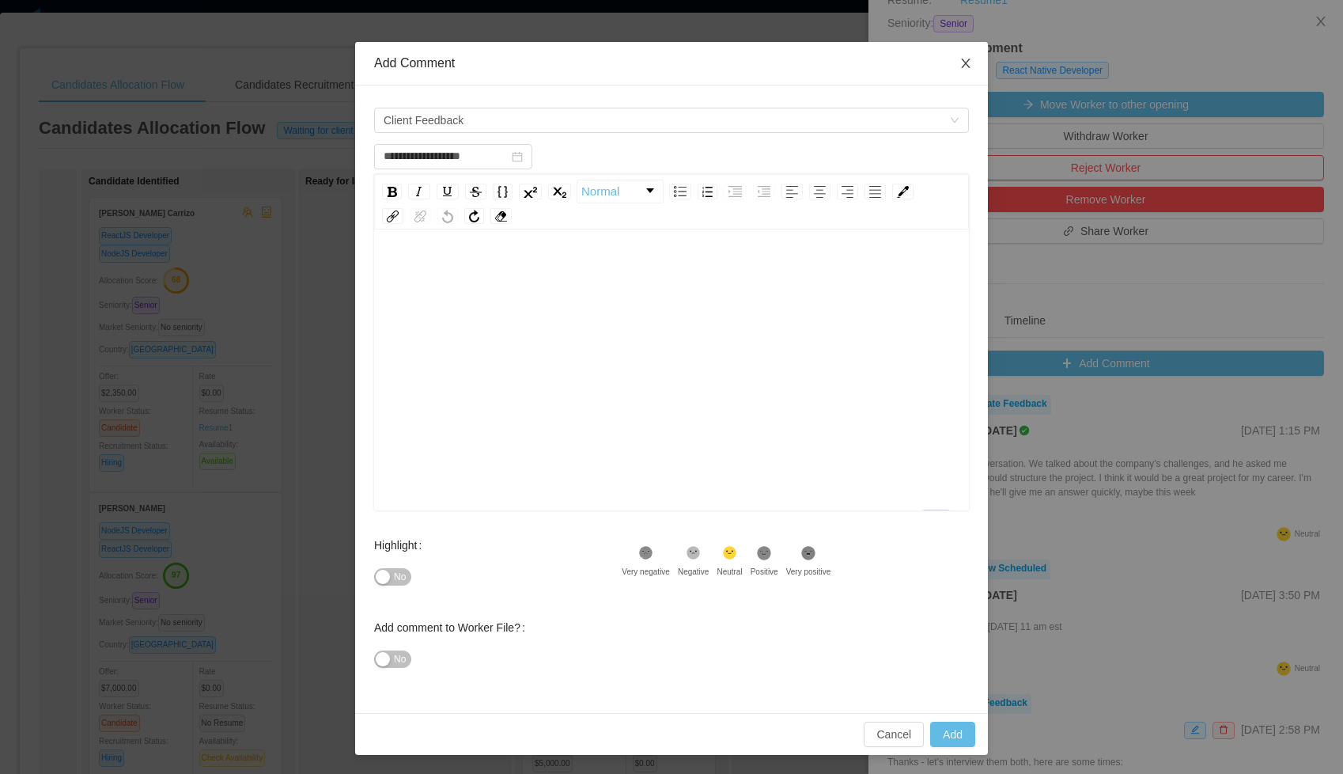
type input "**********"
click at [962, 63] on icon "icon: close" at bounding box center [966, 63] width 13 height 13
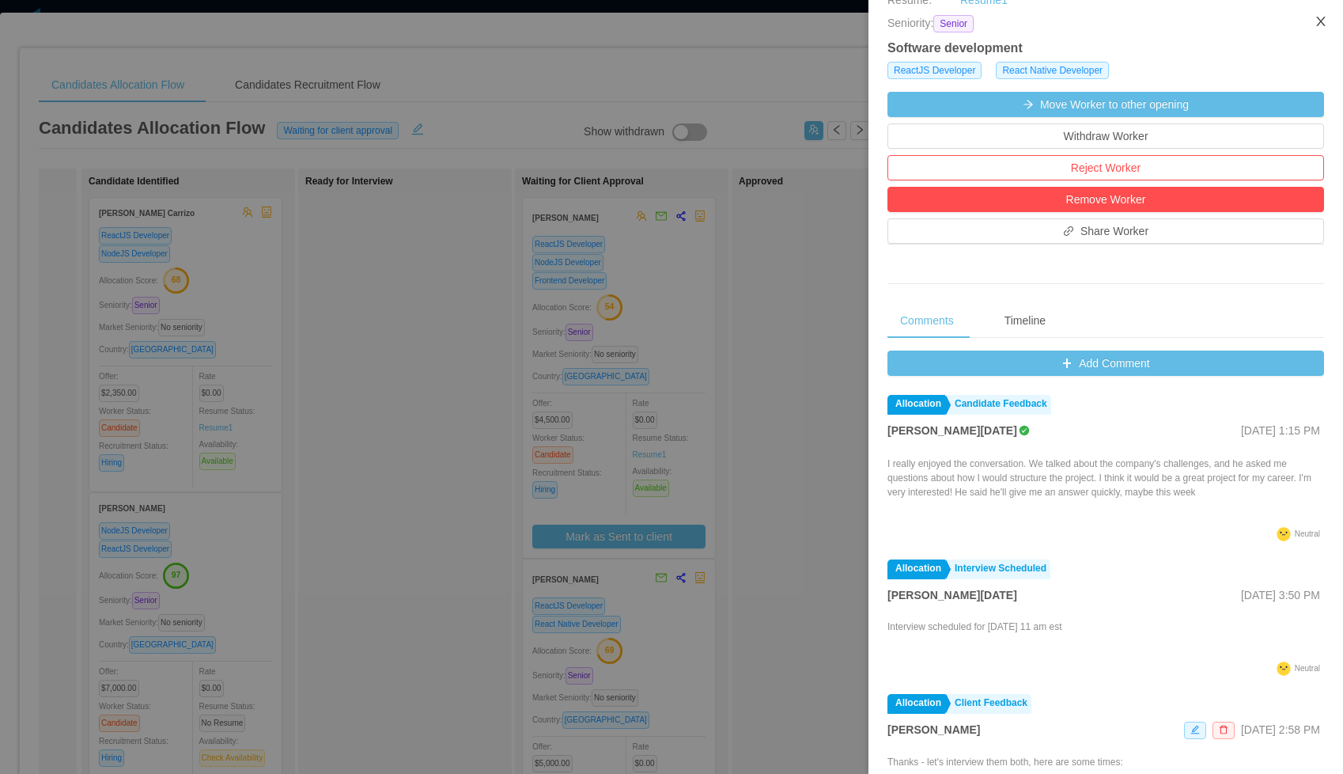
click at [1320, 23] on icon "icon: close" at bounding box center [1321, 21] width 9 height 9
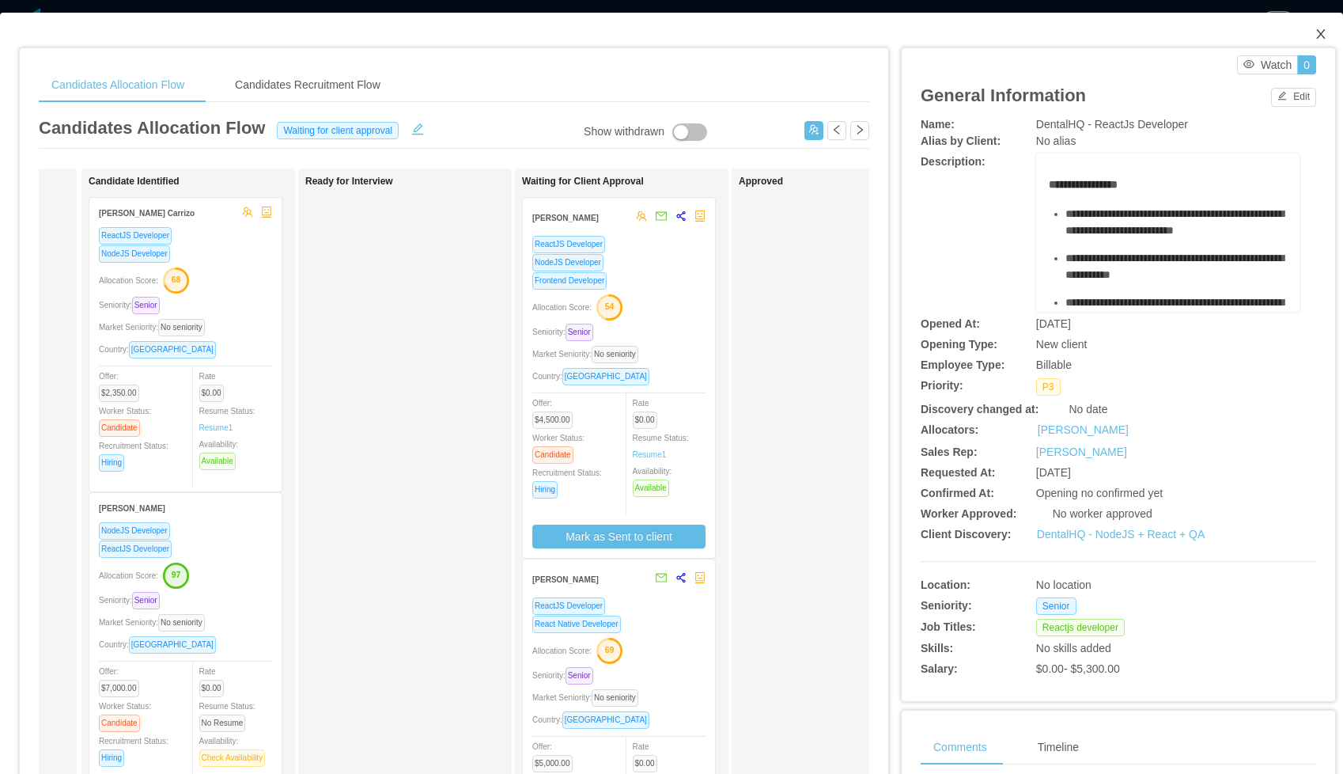
click at [1320, 23] on span "Close" at bounding box center [1321, 35] width 44 height 44
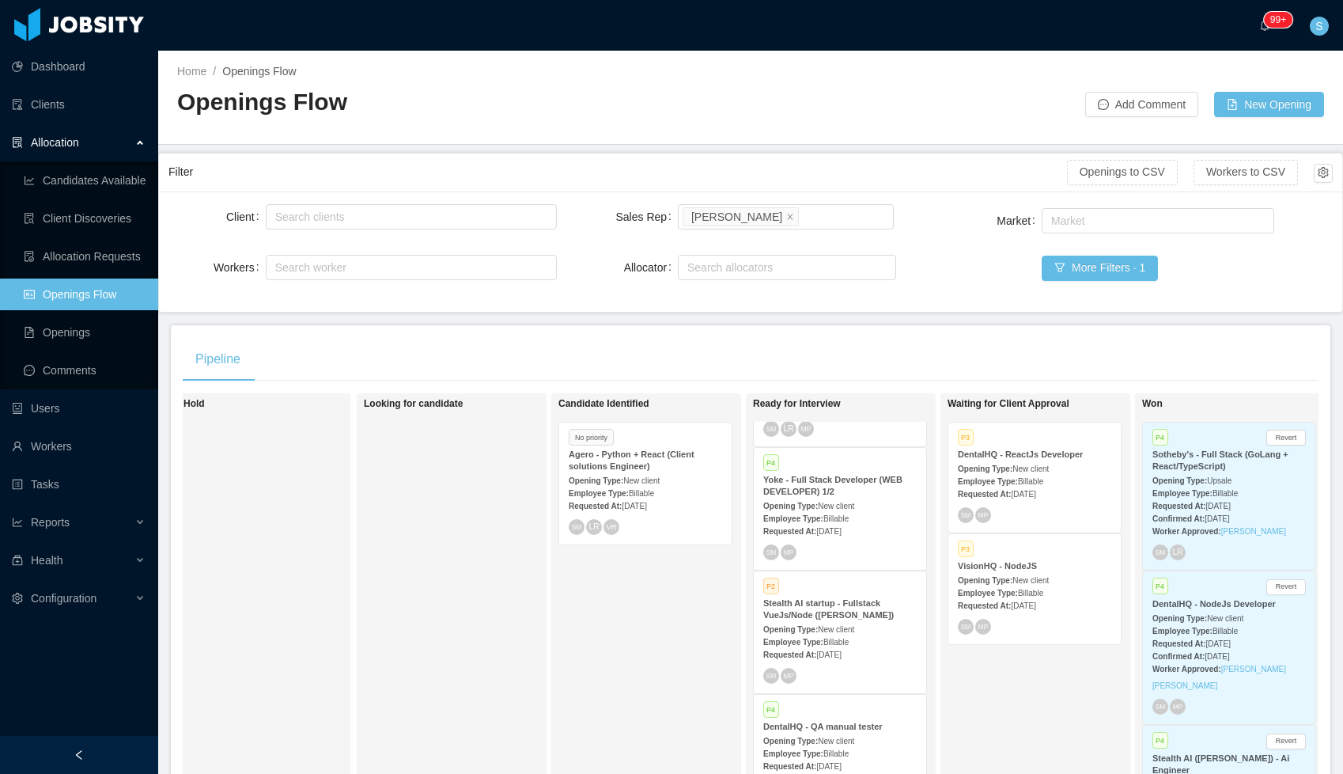
click at [1048, 487] on div "Requested At: [DATE]" at bounding box center [1034, 493] width 153 height 17
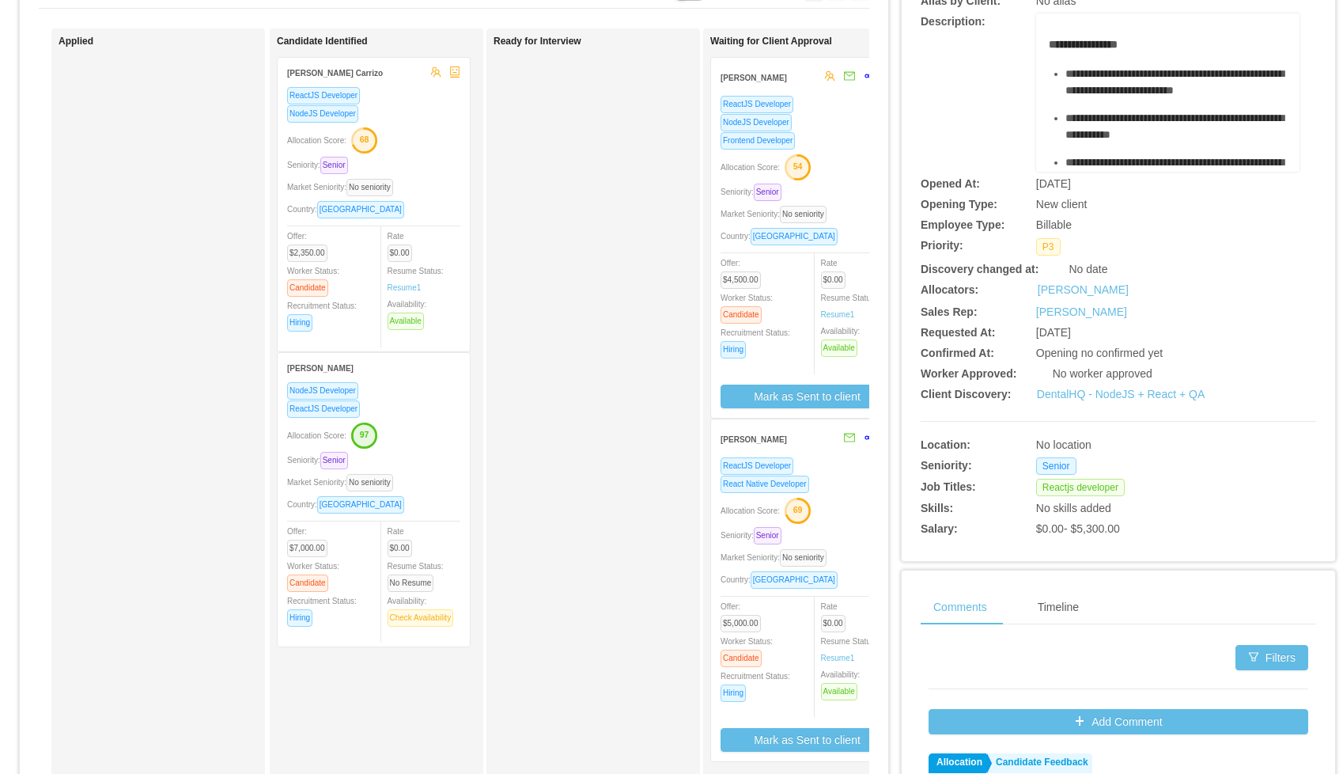
scroll to position [142, 0]
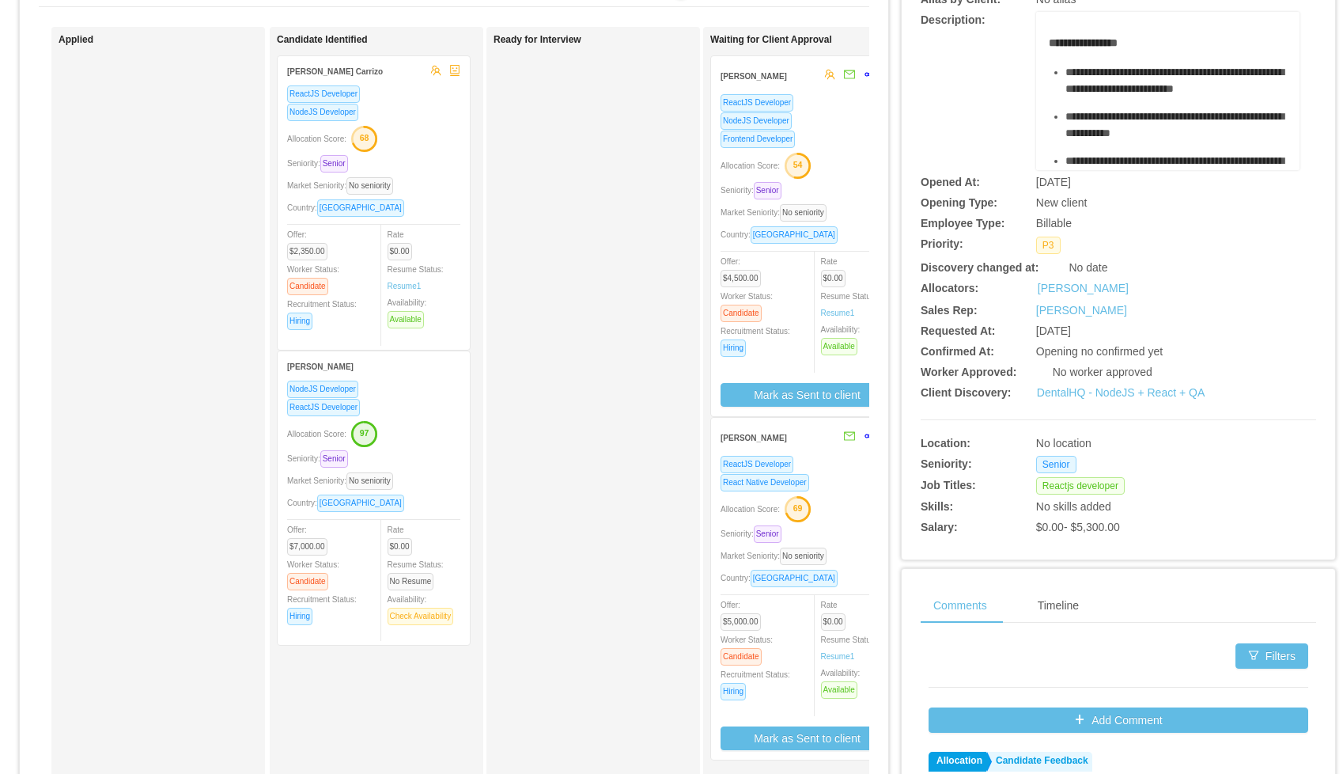
click at [852, 500] on div "Allocation Score: 69" at bounding box center [807, 507] width 173 height 25
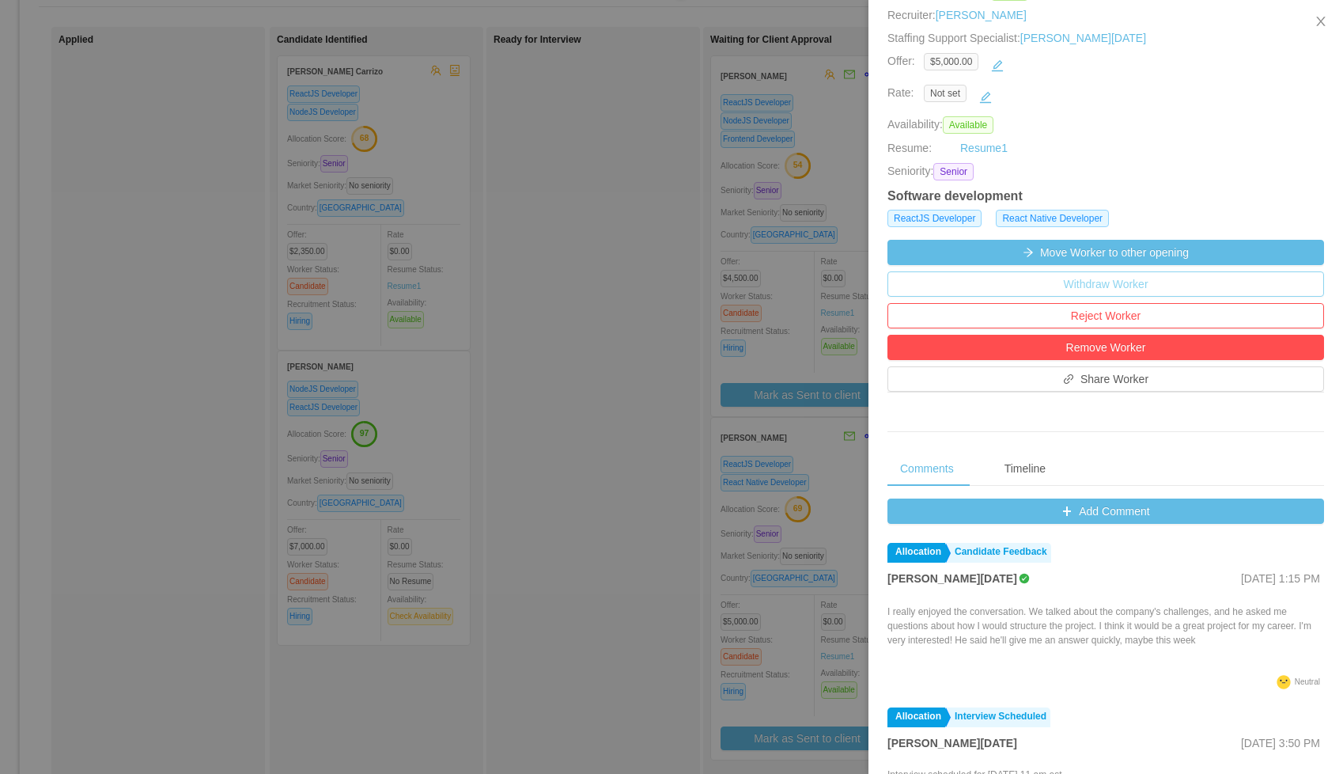
scroll to position [262, 0]
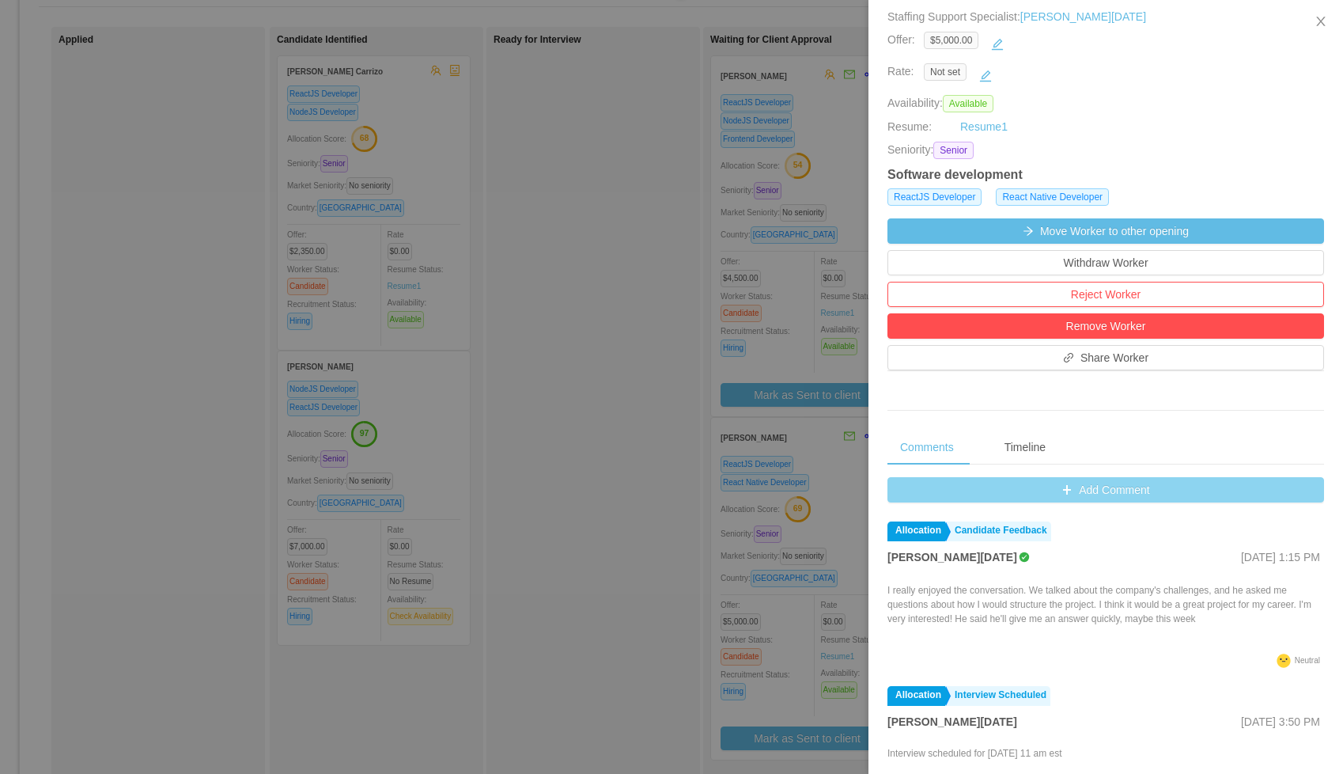
click at [942, 488] on button "Add Comment" at bounding box center [1106, 489] width 437 height 25
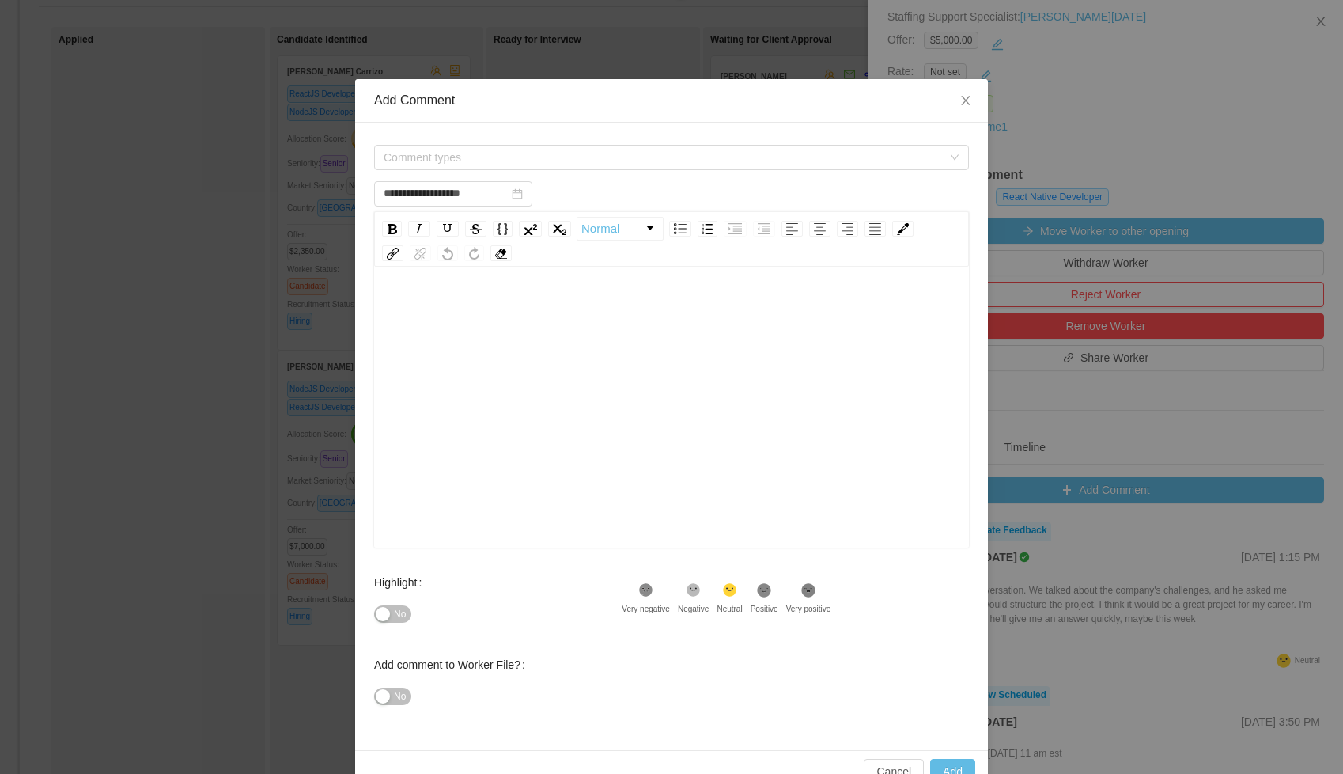
type input "**********"
click at [490, 172] on div "Comment types" at bounding box center [671, 158] width 595 height 32
click at [494, 161] on span "Comment types" at bounding box center [663, 158] width 559 height 16
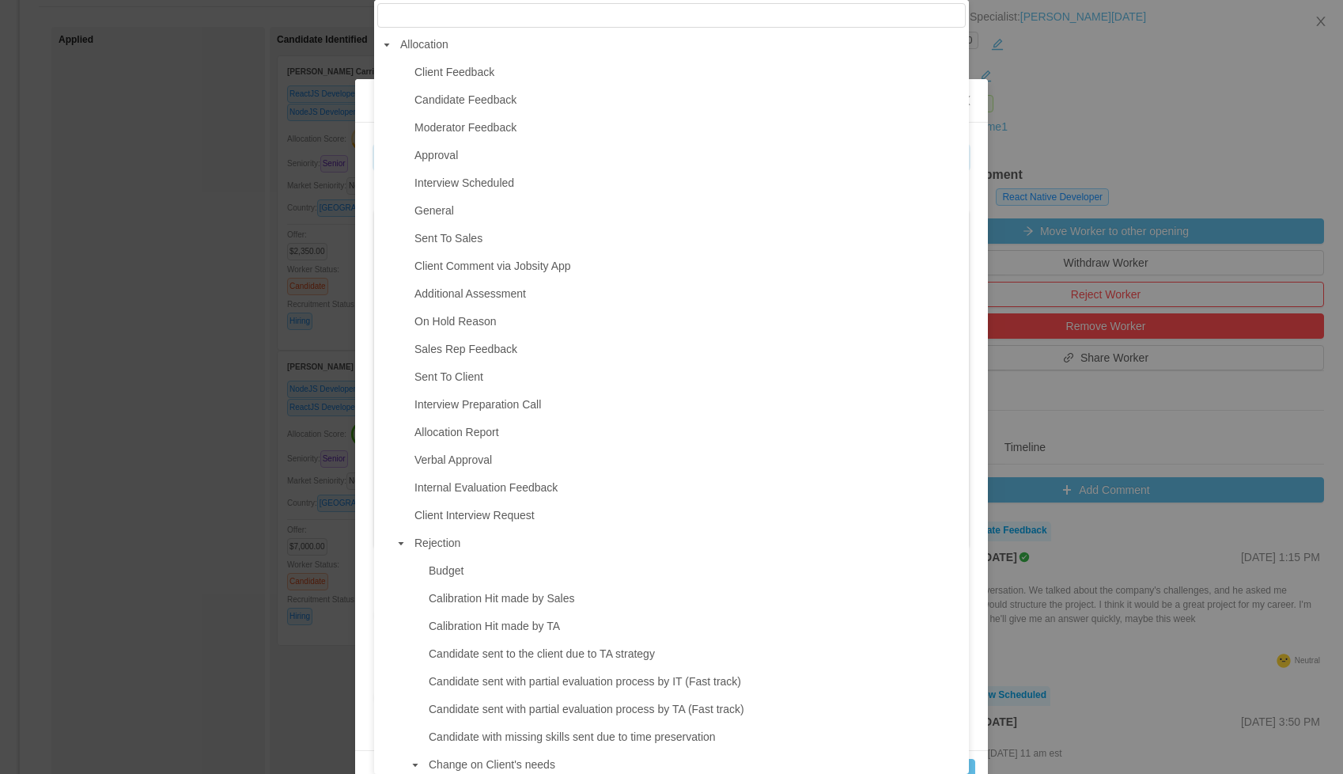
click at [177, 89] on div "**********" at bounding box center [671, 387] width 1343 height 774
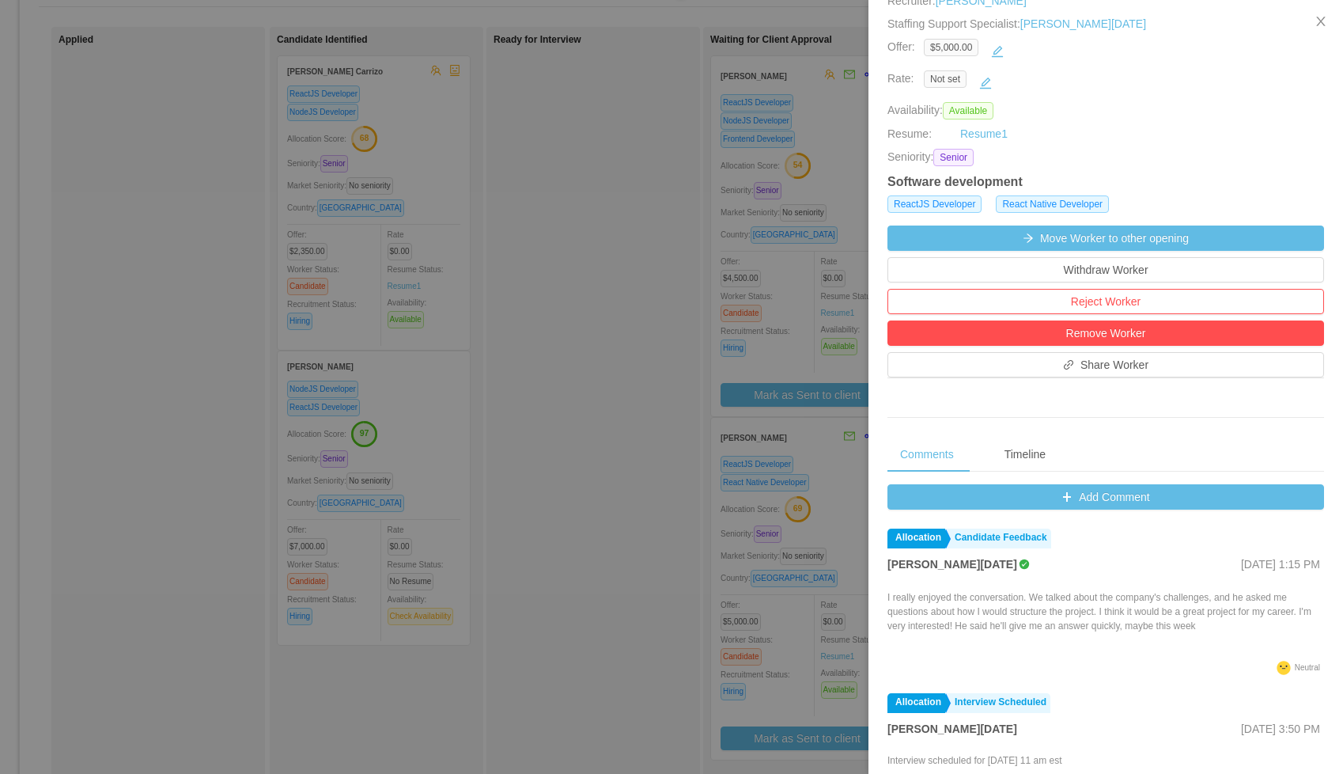
scroll to position [308, 0]
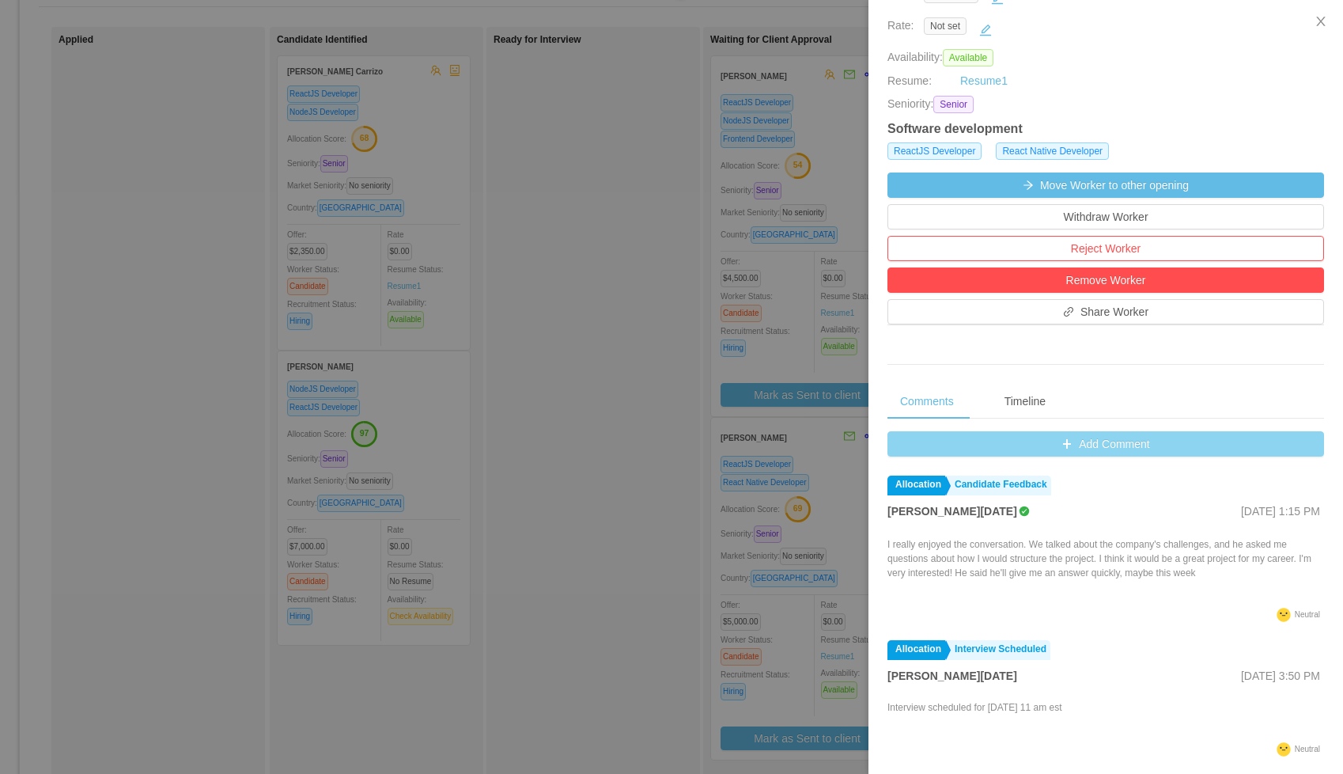
click at [1135, 452] on button "Add Comment" at bounding box center [1106, 443] width 437 height 25
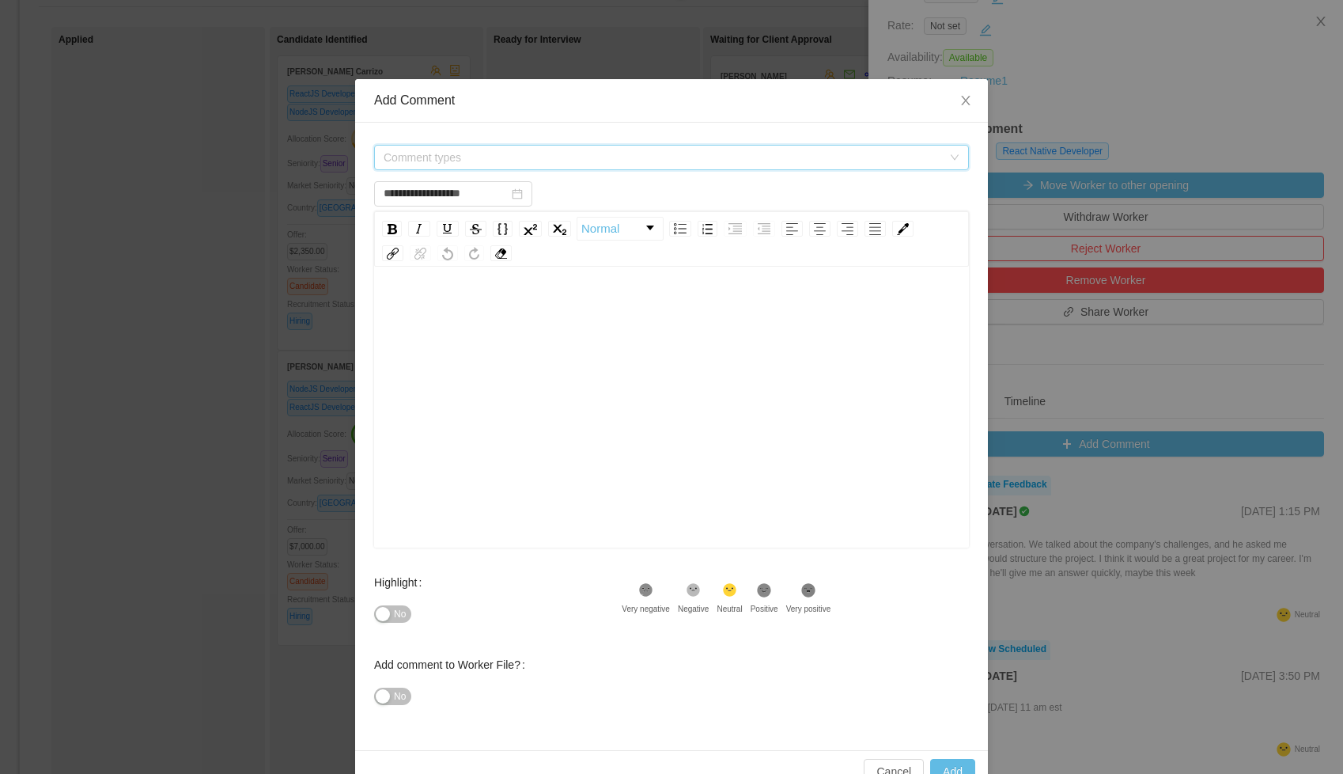
click at [501, 169] on span "Comment types" at bounding box center [671, 157] width 595 height 25
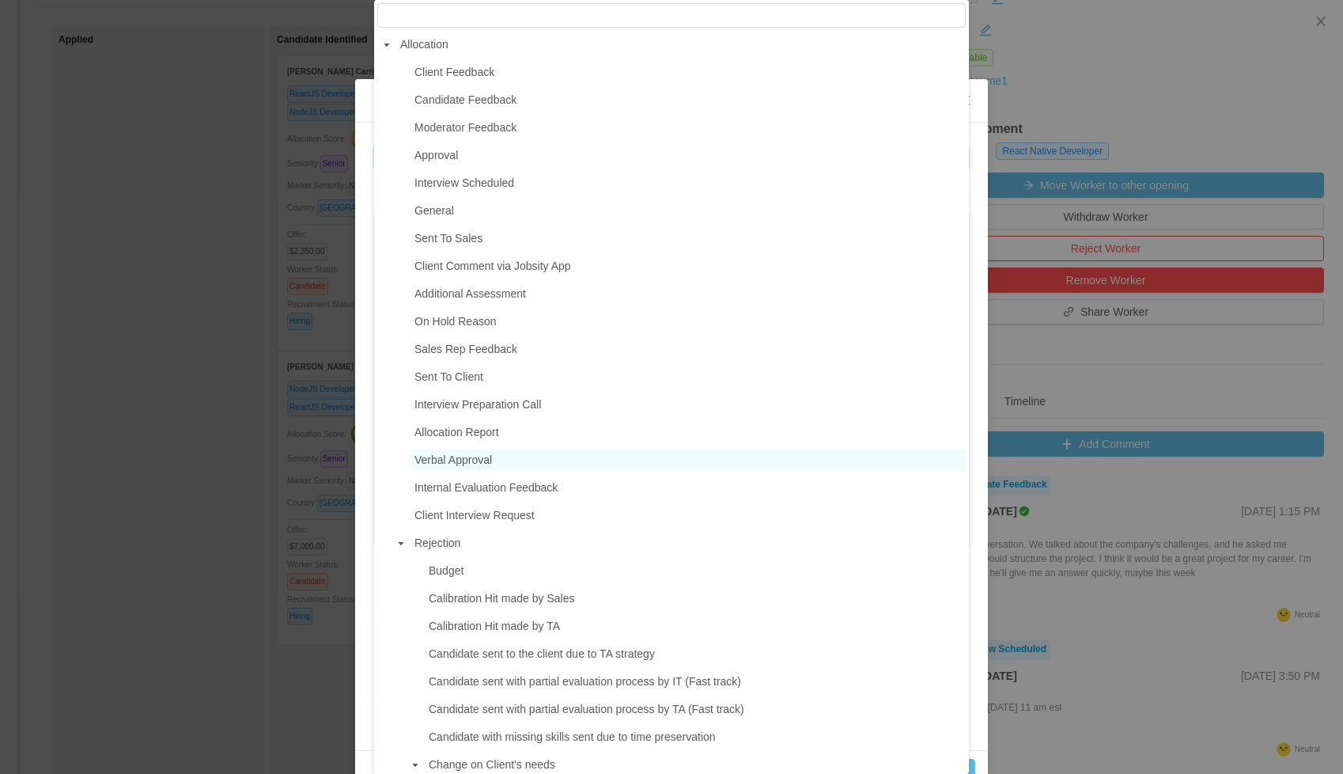
click at [476, 462] on span "Verbal Approval" at bounding box center [454, 459] width 78 height 13
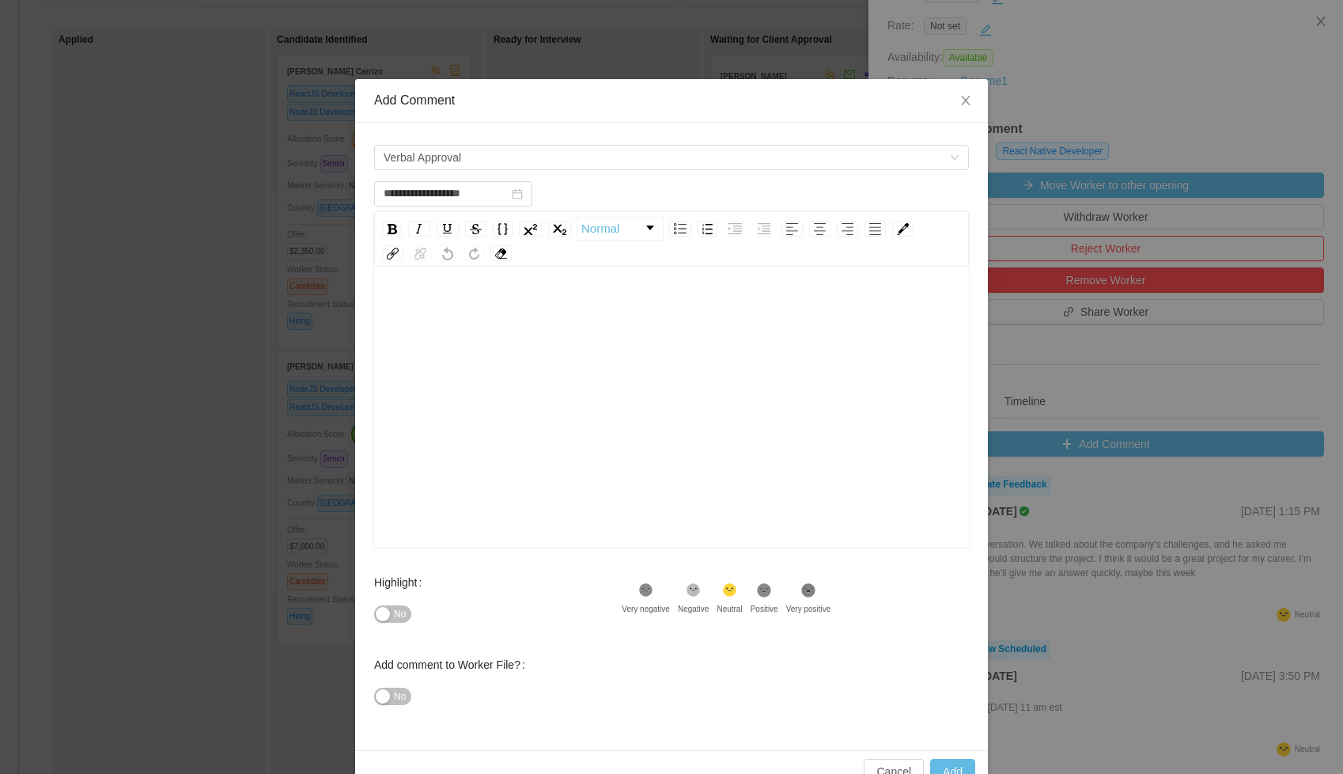
click at [490, 319] on div "rdw-editor" at bounding box center [672, 310] width 570 height 32
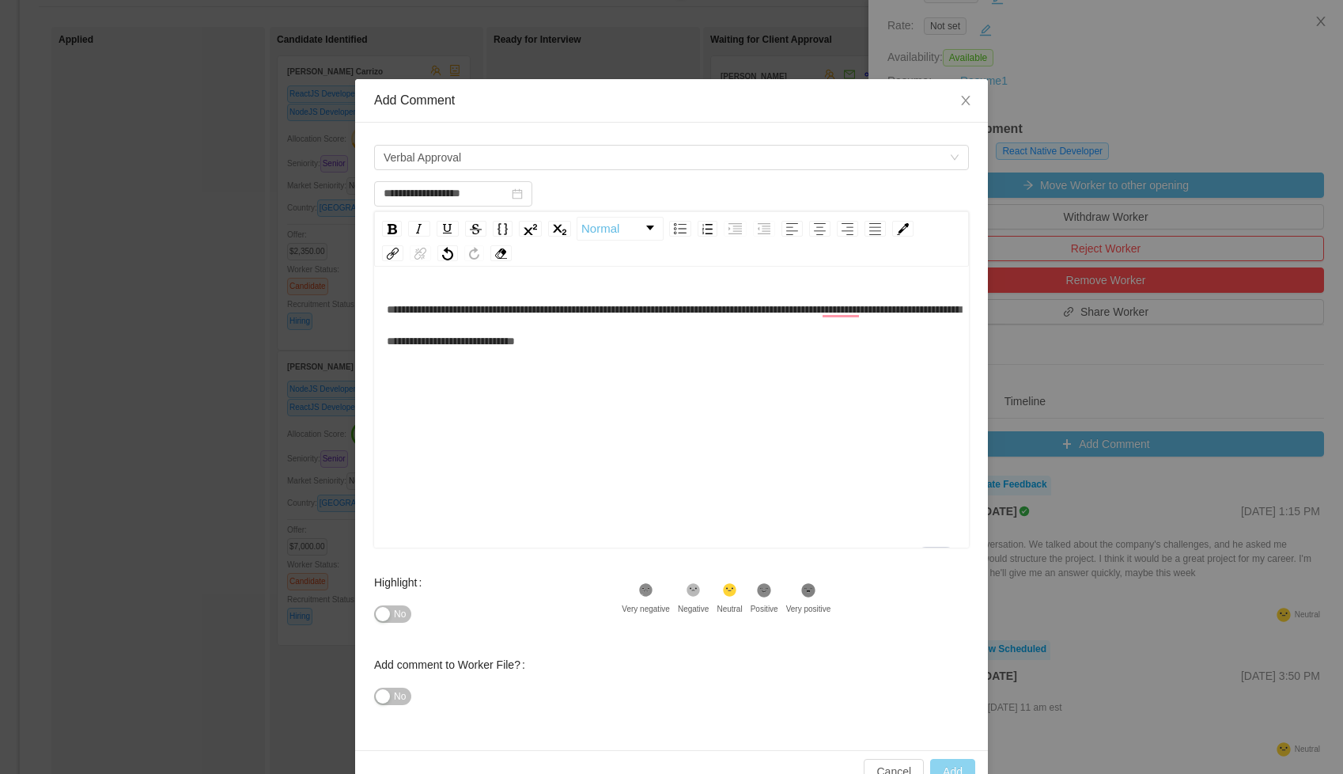
type input "**********"
click at [933, 765] on button "Add" at bounding box center [952, 771] width 45 height 25
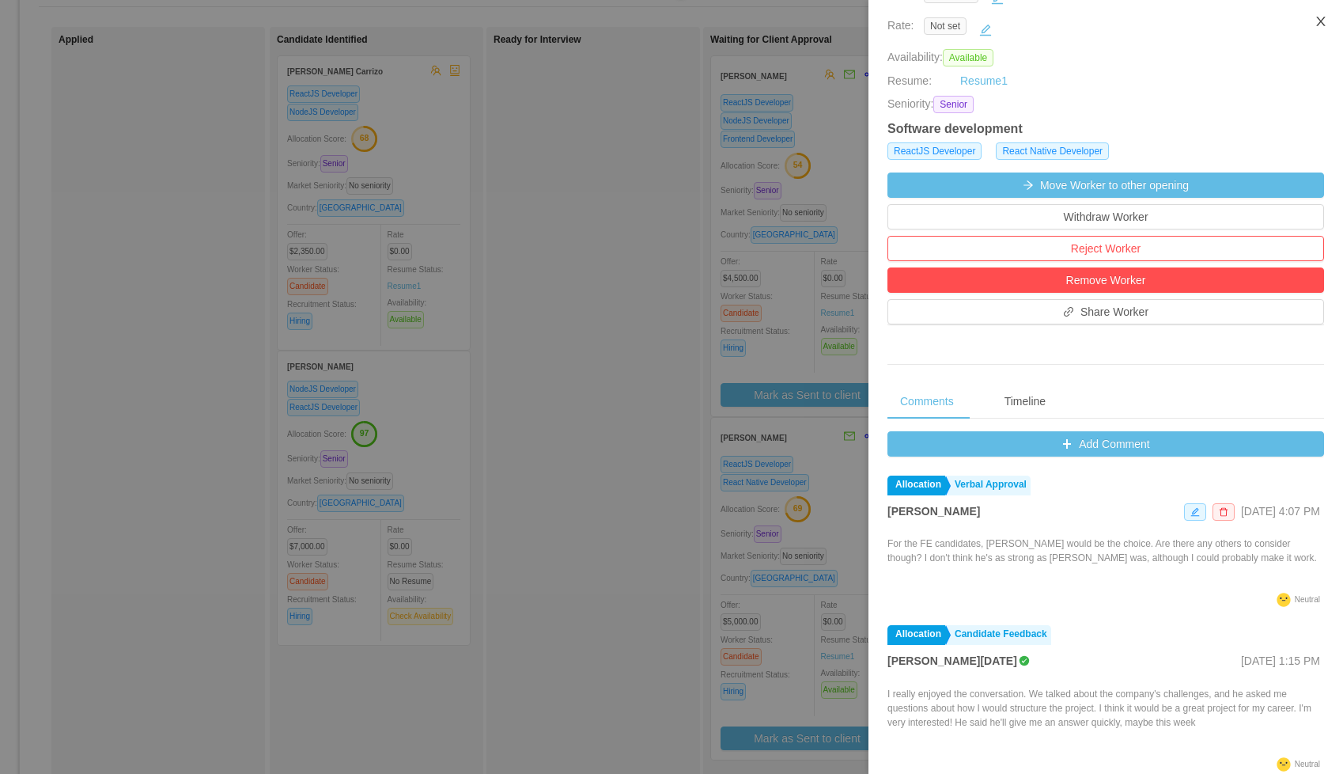
click at [1320, 18] on icon "icon: close" at bounding box center [1321, 21] width 13 height 13
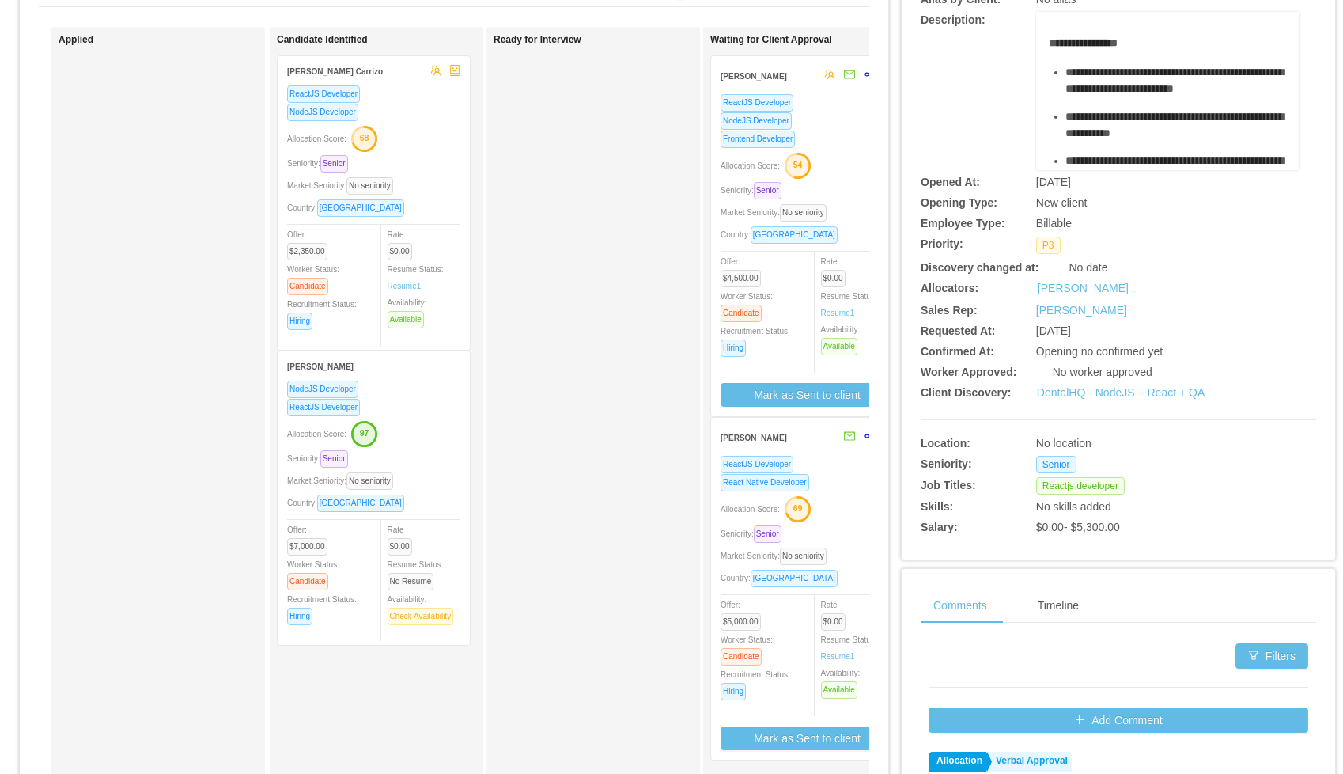
scroll to position [144, 0]
